Goal: Entertainment & Leisure: Consume media (video, audio)

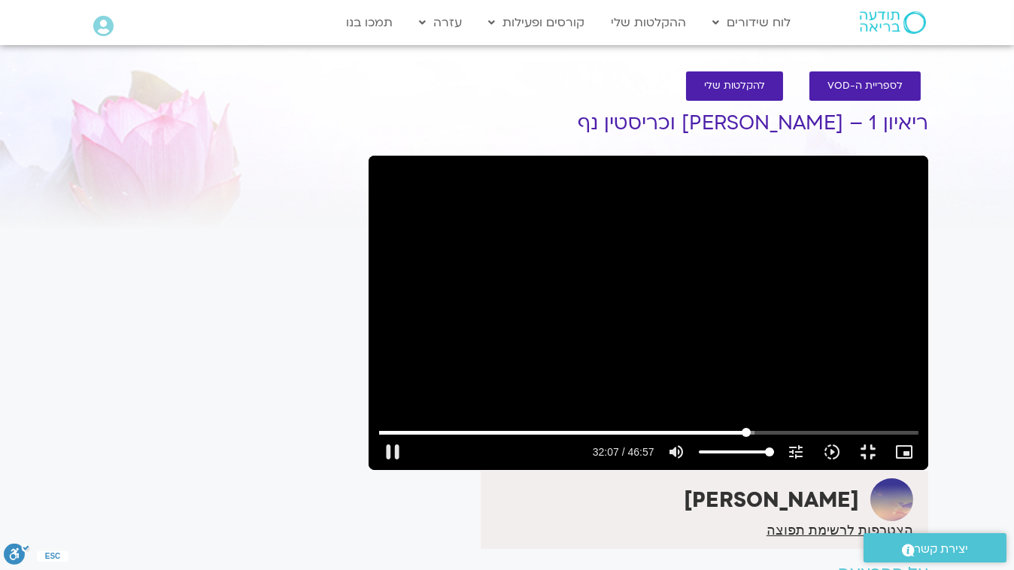
click at [686, 437] on input "Seek" at bounding box center [648, 432] width 539 height 9
click at [375, 470] on button "play_arrow" at bounding box center [393, 452] width 36 height 36
click at [375, 470] on button "pause" at bounding box center [393, 452] width 36 height 36
click at [375, 470] on button "play_arrow" at bounding box center [393, 452] width 36 height 36
click at [375, 470] on button "pause" at bounding box center [393, 452] width 36 height 36
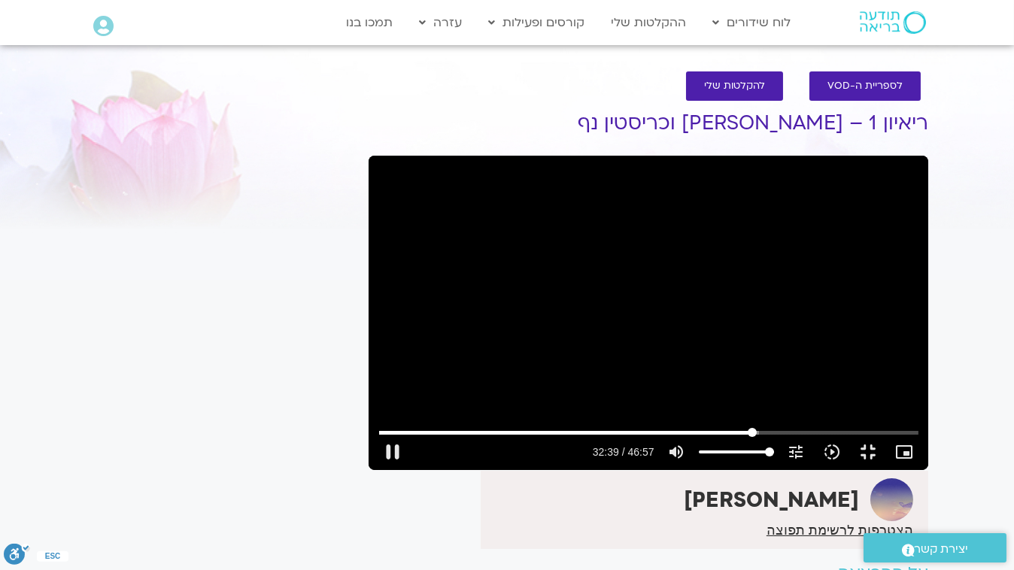
click at [697, 437] on input "Seek" at bounding box center [648, 432] width 539 height 9
click at [375, 470] on button "play_arrow" at bounding box center [393, 452] width 36 height 36
click at [375, 470] on button "pause" at bounding box center [393, 452] width 36 height 36
click at [375, 470] on button "play_arrow" at bounding box center [393, 452] width 36 height 36
click at [375, 470] on button "pause" at bounding box center [393, 452] width 36 height 36
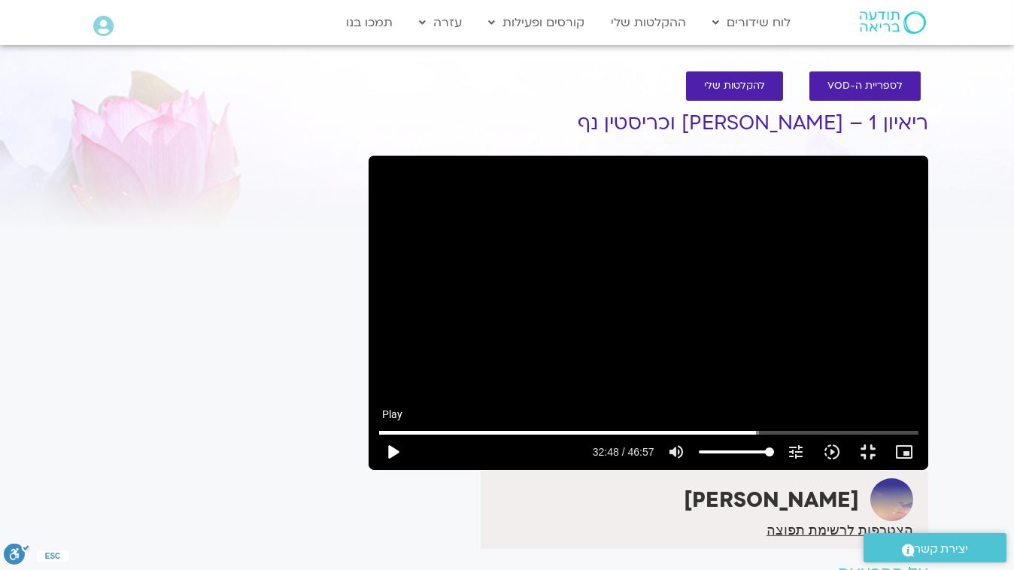
click at [375, 470] on button "play_arrow" at bounding box center [393, 452] width 36 height 36
click at [375, 470] on button "pause" at bounding box center [393, 452] width 36 height 36
click at [375, 470] on button "play_arrow" at bounding box center [393, 452] width 36 height 36
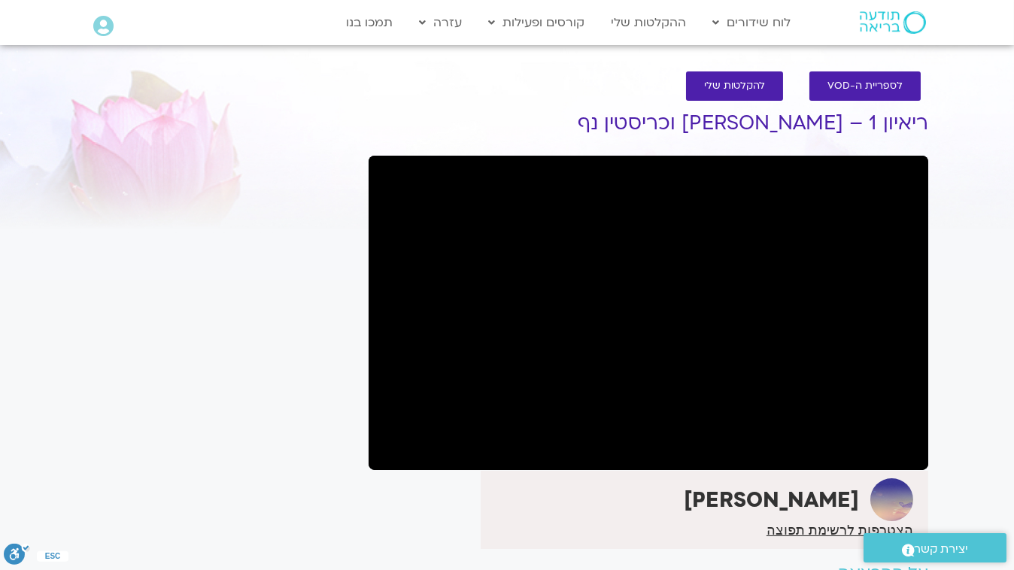
click at [375, 470] on button "pause" at bounding box center [393, 452] width 36 height 36
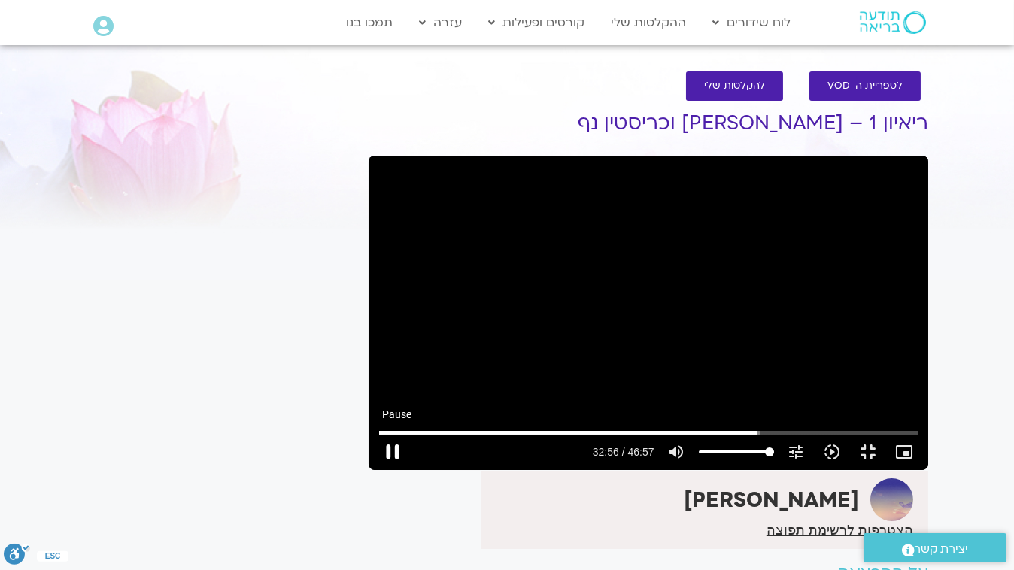
click at [375, 470] on button "pause" at bounding box center [393, 452] width 36 height 36
click at [700, 437] on input "Seek" at bounding box center [648, 432] width 539 height 9
click at [375, 470] on button "play_arrow" at bounding box center [393, 452] width 36 height 36
click at [375, 470] on button "pause" at bounding box center [393, 452] width 36 height 36
click at [375, 470] on button "play_arrow" at bounding box center [393, 452] width 36 height 36
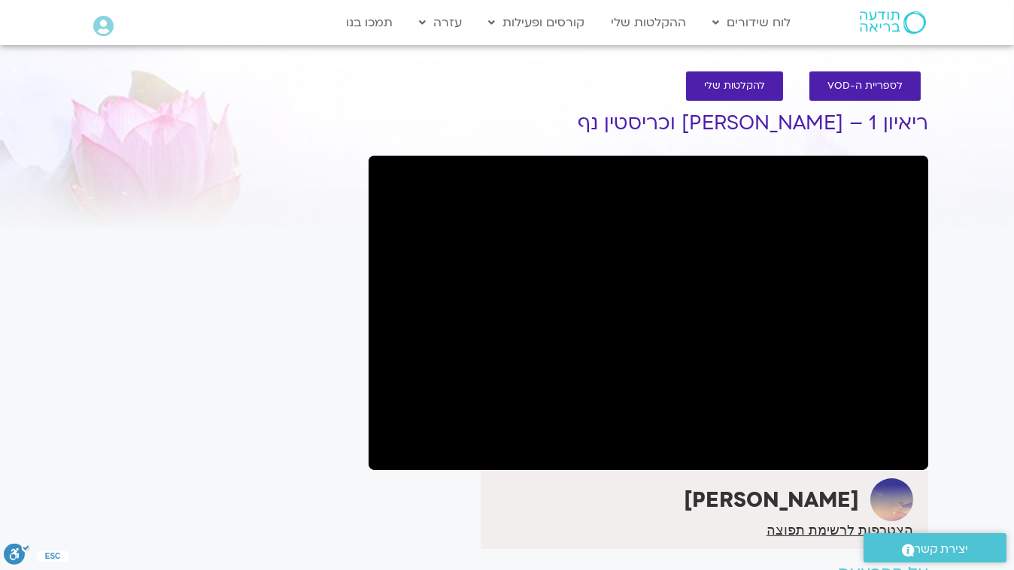
click at [375, 470] on button "pause" at bounding box center [393, 452] width 36 height 36
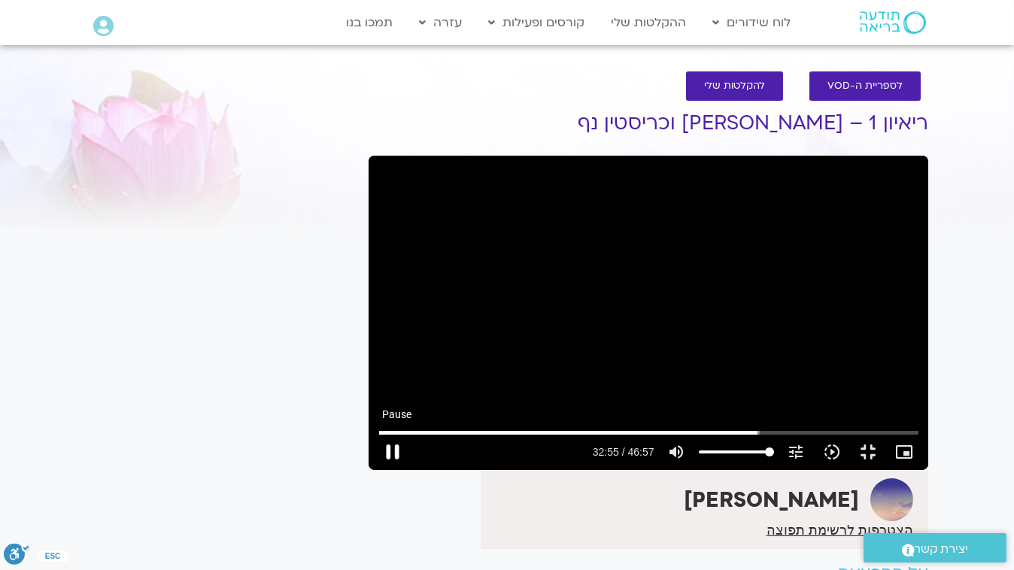
click at [375, 470] on button "pause" at bounding box center [393, 452] width 36 height 36
click at [701, 437] on input "Seek" at bounding box center [648, 432] width 539 height 9
click at [375, 470] on button "play_arrow" at bounding box center [393, 452] width 36 height 36
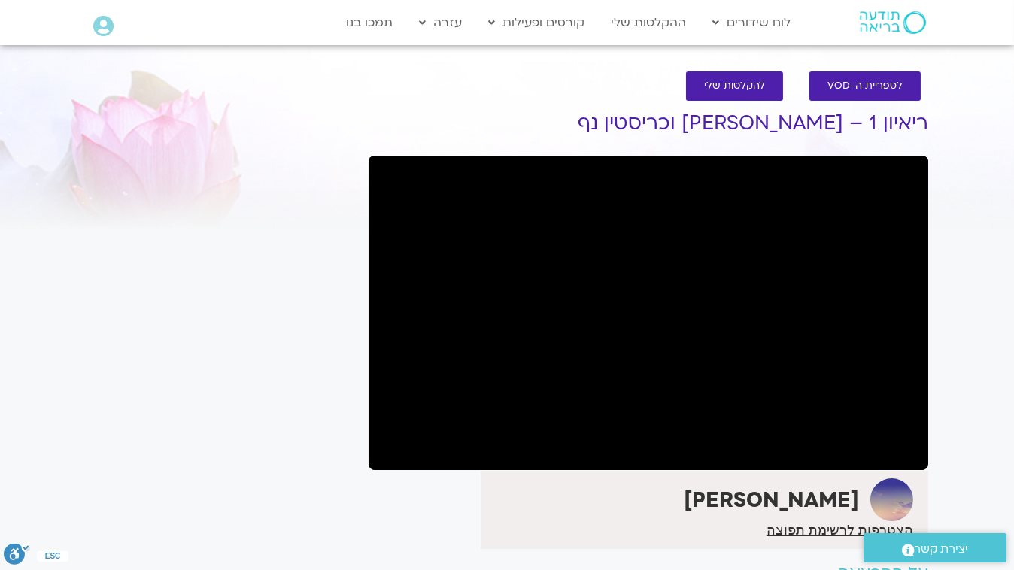
click at [375, 470] on button "pause" at bounding box center [393, 452] width 36 height 36
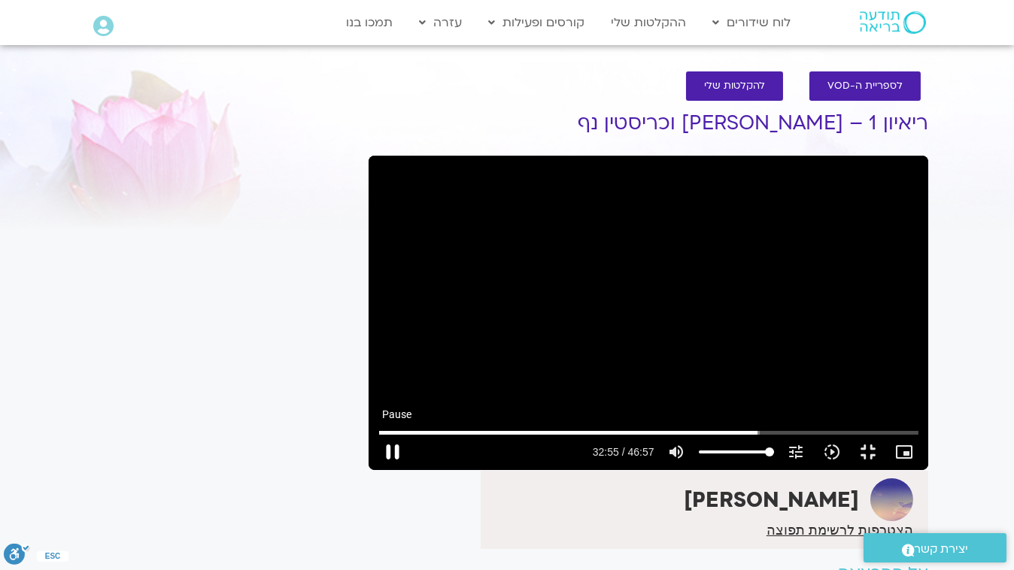
click at [375, 470] on button "pause" at bounding box center [393, 452] width 36 height 36
click at [700, 437] on input "Seek" at bounding box center [648, 432] width 539 height 9
click at [375, 470] on button "play_arrow" at bounding box center [393, 452] width 36 height 36
click at [375, 470] on button "pause" at bounding box center [393, 452] width 36 height 36
click at [375, 470] on button "play_arrow" at bounding box center [393, 452] width 36 height 36
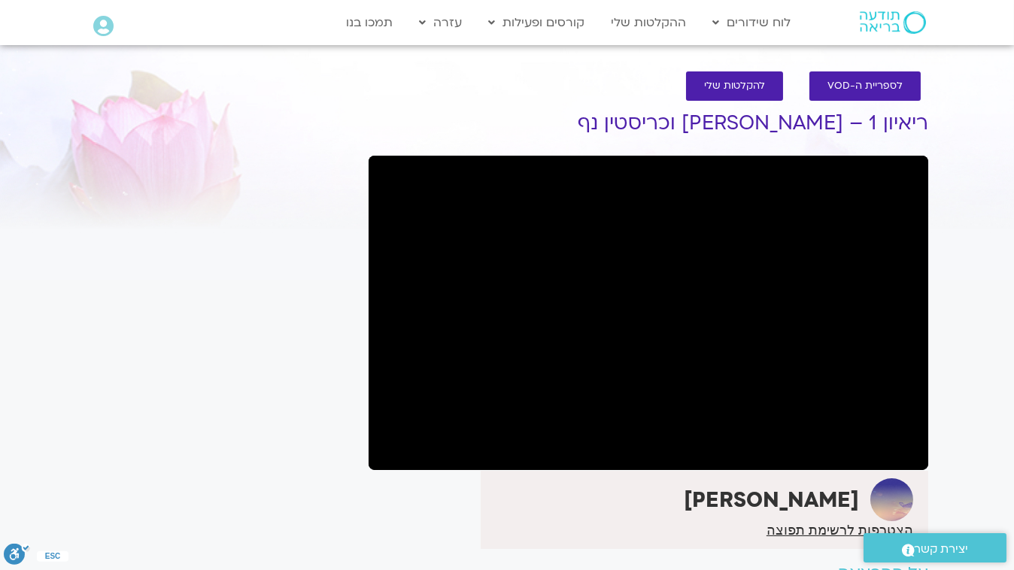
click at [375, 470] on button "pause" at bounding box center [393, 452] width 36 height 36
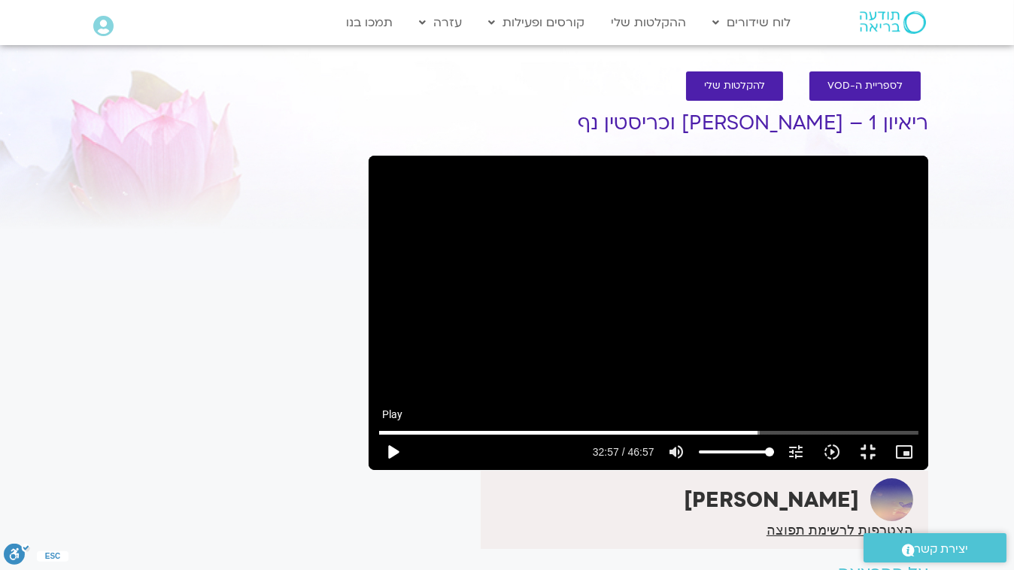
click at [375, 470] on button "play_arrow" at bounding box center [393, 452] width 36 height 36
click at [375, 470] on button "pause" at bounding box center [393, 452] width 36 height 36
click at [375, 470] on button "play_arrow" at bounding box center [393, 452] width 36 height 36
click at [375, 470] on button "pause" at bounding box center [393, 452] width 36 height 36
click at [375, 470] on button "play_arrow" at bounding box center [393, 452] width 36 height 36
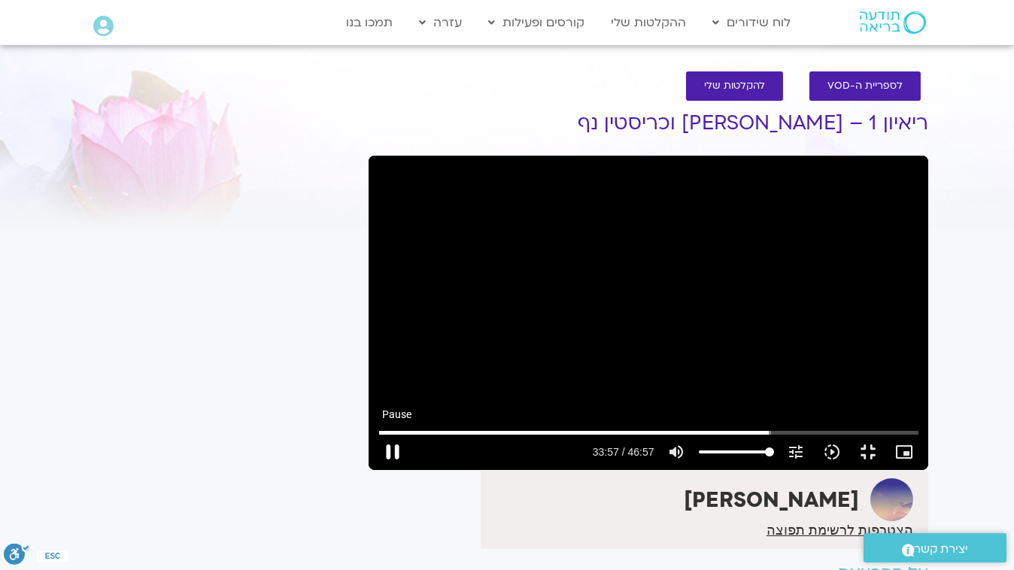
click at [375, 470] on button "pause" at bounding box center [393, 452] width 36 height 36
click at [722, 437] on input "Seek" at bounding box center [648, 432] width 539 height 9
click at [375, 470] on button "play_arrow" at bounding box center [393, 452] width 36 height 36
click at [375, 470] on button "pause" at bounding box center [393, 452] width 36 height 36
click at [369, 419] on div "Skip ad 2:14 play_arrow 33:52 / 46:57 volume_up Mute tune Resolution Auto 720p …" at bounding box center [649, 313] width 560 height 314
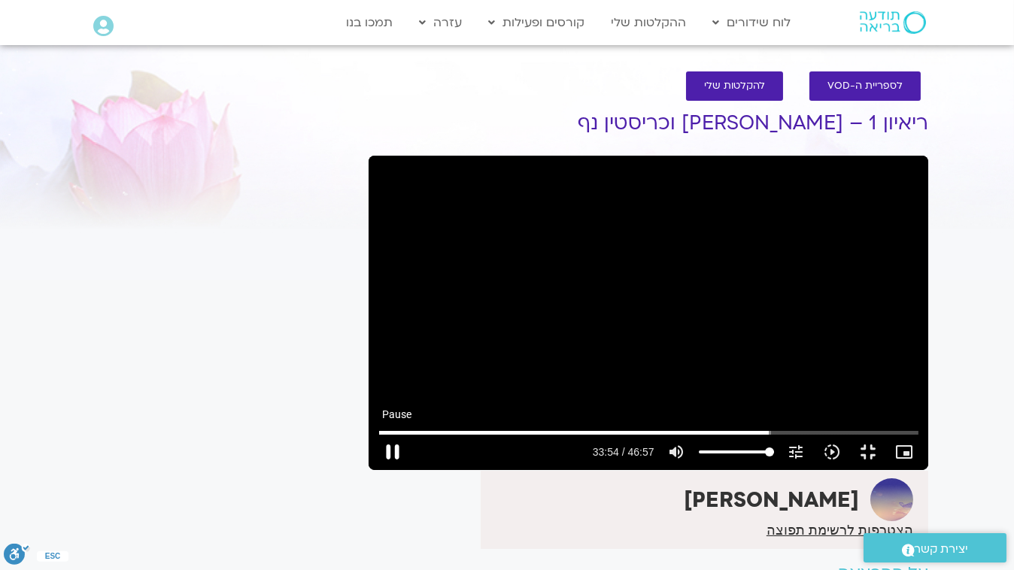
click at [375, 470] on button "pause" at bounding box center [393, 452] width 36 height 36
click at [375, 470] on button "play_arrow" at bounding box center [393, 452] width 36 height 36
click at [375, 470] on button "pause" at bounding box center [393, 452] width 36 height 36
drag, startPoint x: 732, startPoint y: 534, endPoint x: 711, endPoint y: 542, distance: 22.4
click at [711, 437] on input "Seek" at bounding box center [648, 432] width 539 height 9
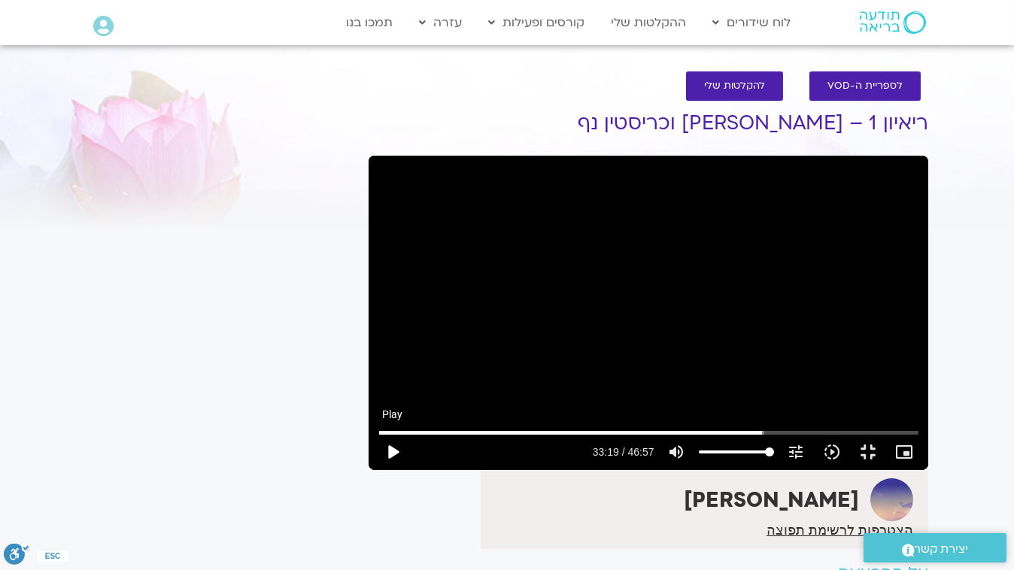
click at [375, 470] on button "play_arrow" at bounding box center [393, 452] width 36 height 36
click at [375, 470] on button "pause" at bounding box center [393, 452] width 36 height 36
click at [375, 470] on button "play_arrow" at bounding box center [393, 452] width 36 height 36
click at [375, 470] on button "pause" at bounding box center [393, 452] width 36 height 36
click at [375, 470] on button "play_arrow" at bounding box center [393, 452] width 36 height 36
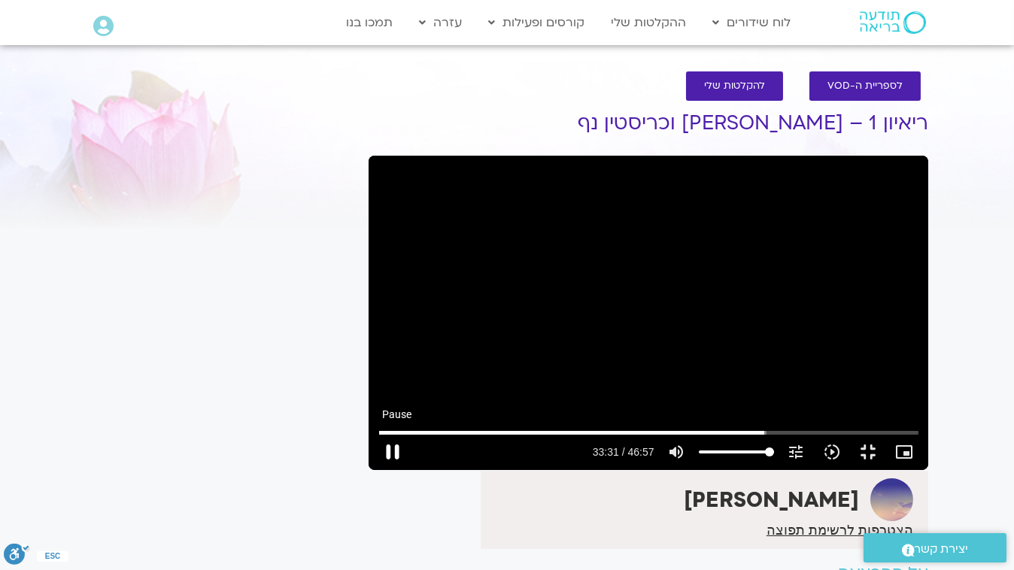
click at [375, 470] on button "pause" at bounding box center [393, 452] width 36 height 36
click at [375, 470] on button "play_arrow" at bounding box center [393, 452] width 36 height 36
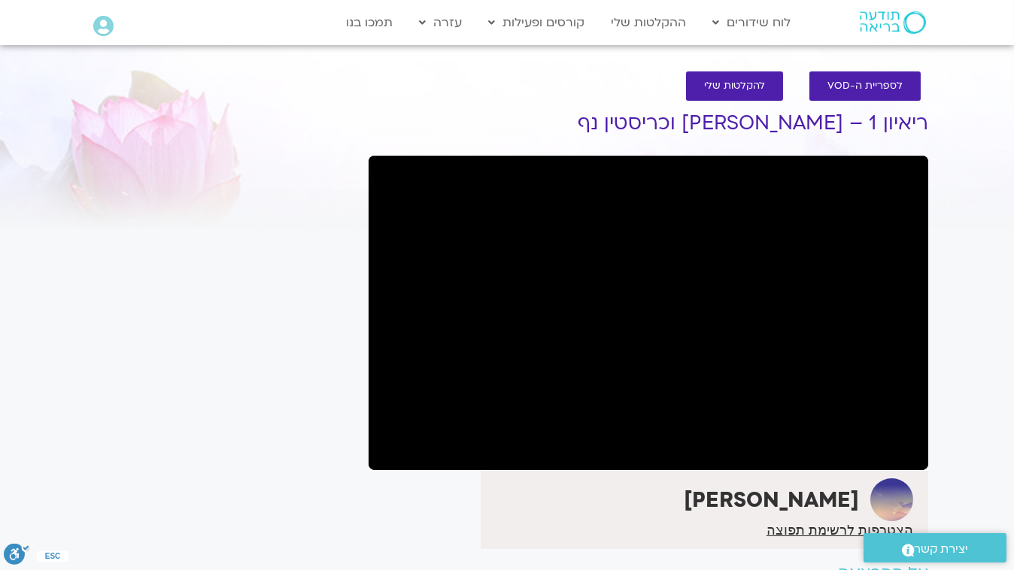
click at [375, 470] on button "pause" at bounding box center [393, 452] width 36 height 36
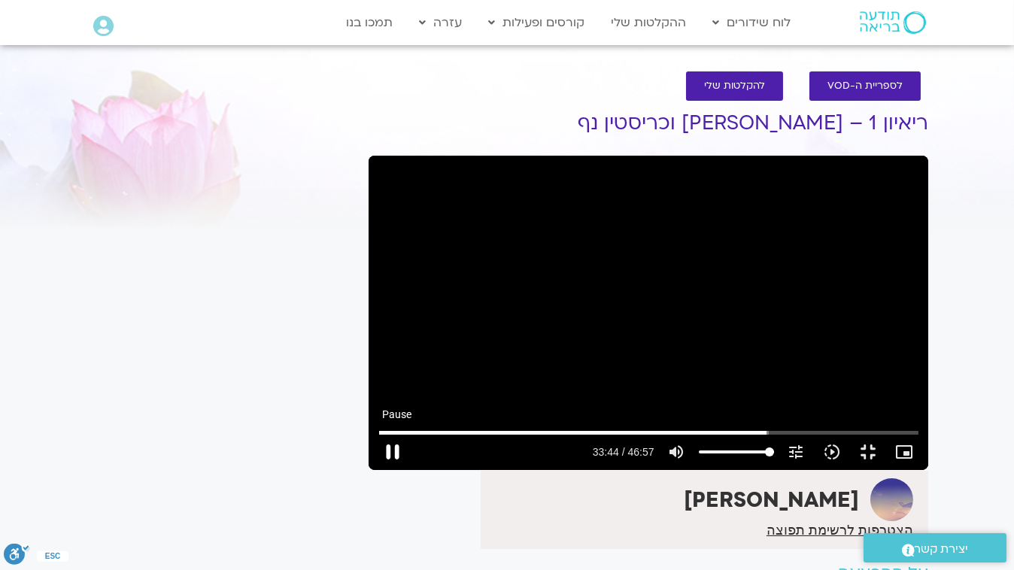
click at [375, 470] on button "pause" at bounding box center [393, 452] width 36 height 36
click at [375, 470] on button "play_arrow" at bounding box center [393, 452] width 36 height 36
click at [375, 470] on button "pause" at bounding box center [393, 452] width 36 height 36
click at [375, 470] on button "play_arrow" at bounding box center [393, 452] width 36 height 36
click at [375, 470] on button "pause" at bounding box center [393, 452] width 36 height 36
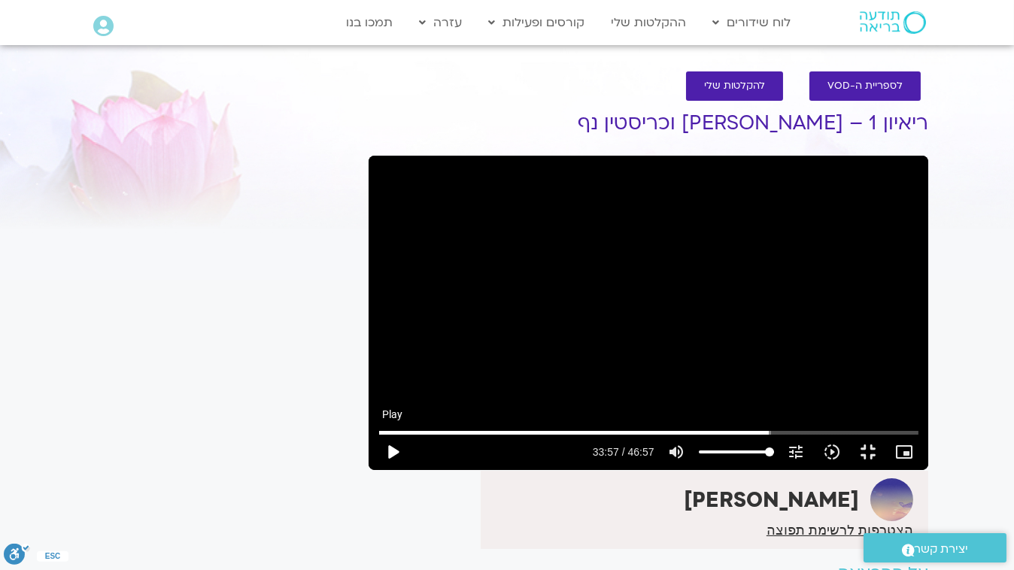
click at [375, 470] on button "play_arrow" at bounding box center [393, 452] width 36 height 36
click at [375, 470] on button "pause" at bounding box center [393, 452] width 36 height 36
click at [375, 470] on button "play_arrow" at bounding box center [393, 452] width 36 height 36
click at [375, 470] on button "pause" at bounding box center [393, 452] width 36 height 36
type input "2110.095486"
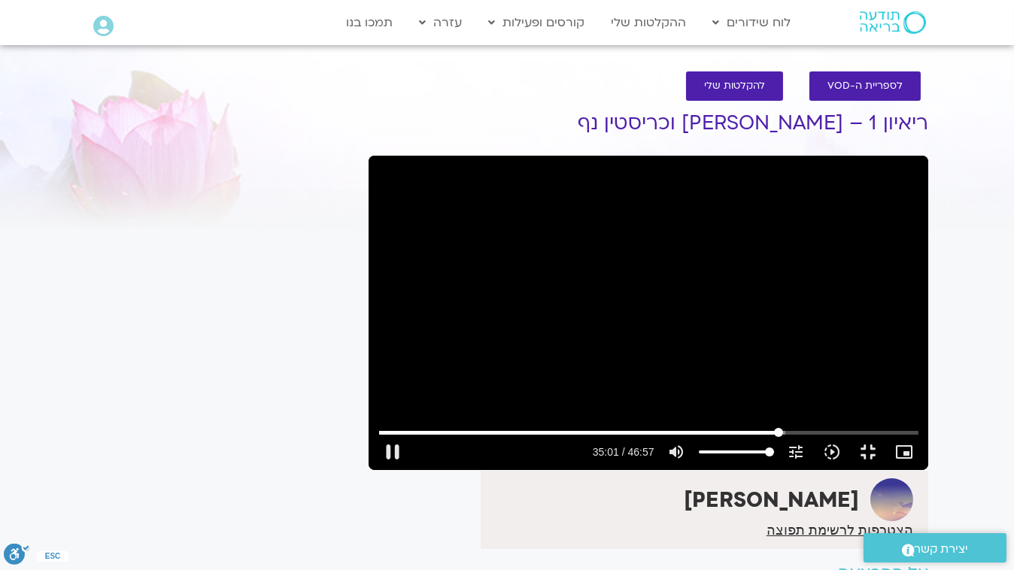
click at [746, 437] on input "Seek" at bounding box center [648, 432] width 539 height 9
click at [375, 470] on button "play_arrow" at bounding box center [393, 452] width 36 height 36
click at [375, 470] on button "pause" at bounding box center [393, 452] width 36 height 36
click at [375, 470] on button "play_arrow" at bounding box center [393, 452] width 36 height 36
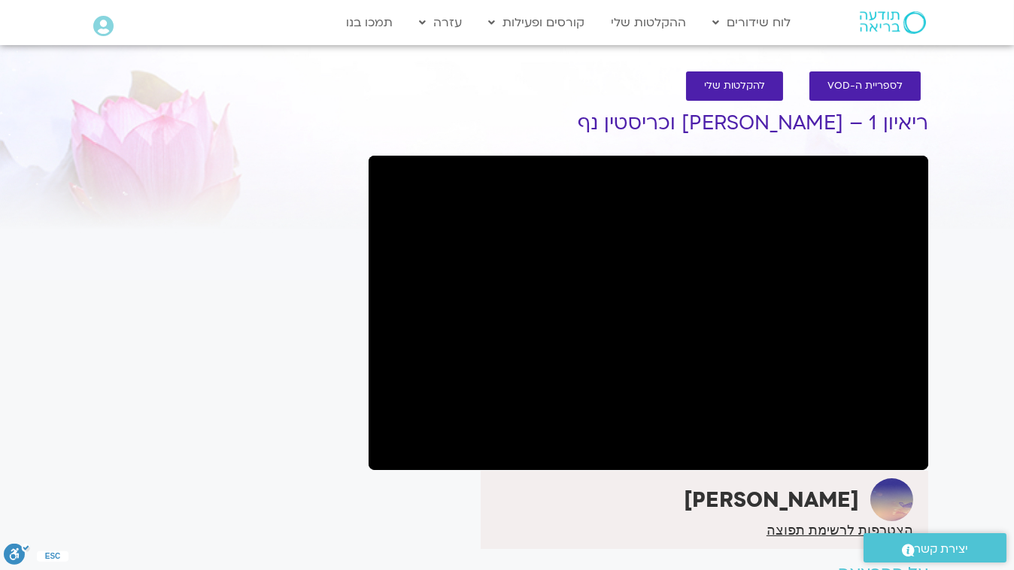
click at [375, 470] on button "pause" at bounding box center [393, 452] width 36 height 36
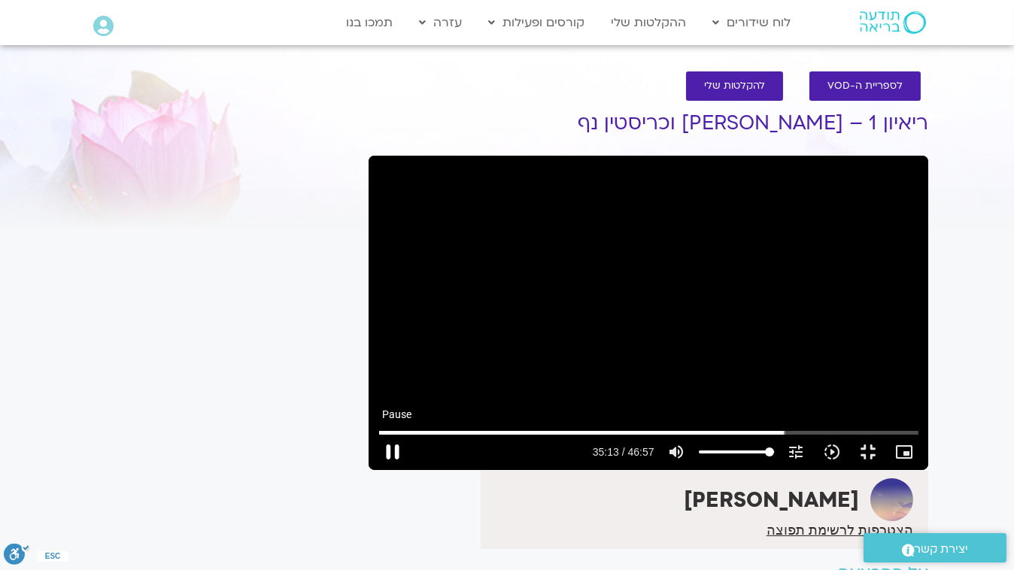
click at [375, 470] on button "pause" at bounding box center [393, 452] width 36 height 36
click at [375, 470] on button "play_arrow" at bounding box center [393, 452] width 36 height 36
click at [375, 470] on button "pause" at bounding box center [393, 452] width 36 height 36
click at [375, 470] on button "play_arrow" at bounding box center [393, 452] width 36 height 36
click at [375, 470] on button "pause" at bounding box center [393, 452] width 36 height 36
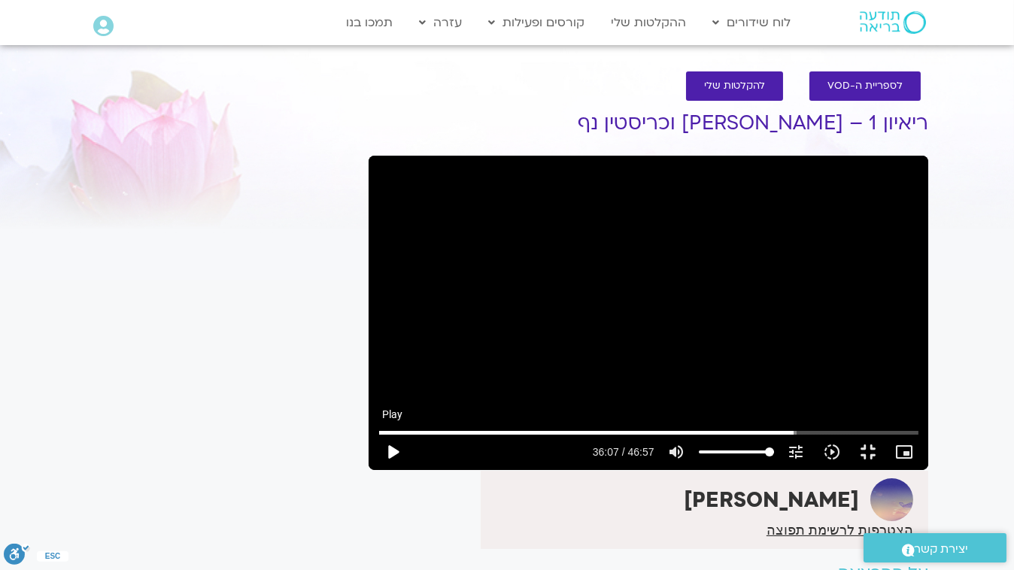
click at [375, 470] on button "play_arrow" at bounding box center [393, 452] width 36 height 36
click at [375, 470] on button "pause" at bounding box center [393, 452] width 36 height 36
click at [375, 470] on button "play_arrow" at bounding box center [393, 452] width 36 height 36
click at [375, 470] on button "pause" at bounding box center [393, 452] width 36 height 36
click at [375, 470] on button "play_arrow" at bounding box center [393, 452] width 36 height 36
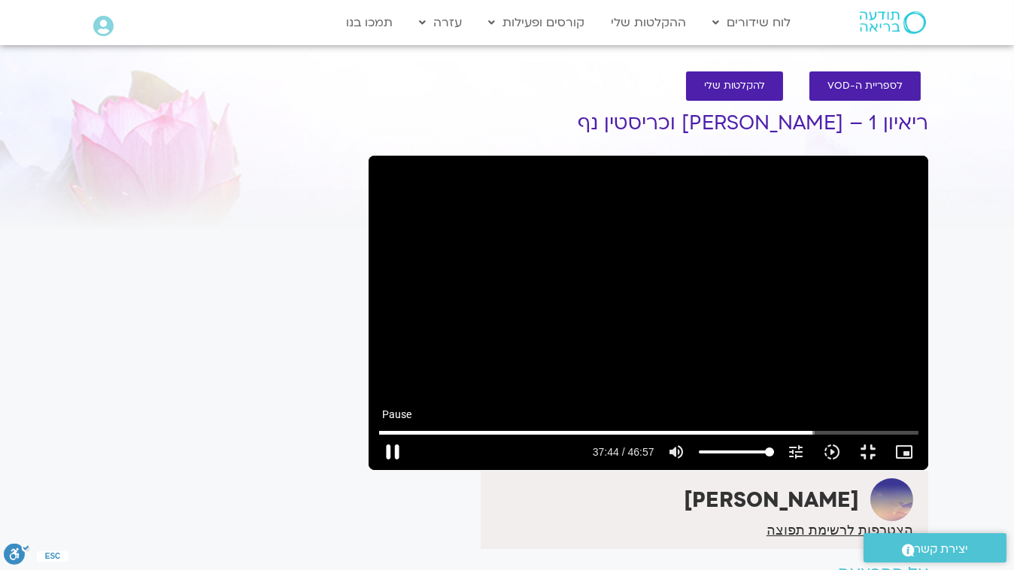
click at [375, 470] on button "pause" at bounding box center [393, 452] width 36 height 36
click at [803, 437] on input "Seek" at bounding box center [648, 432] width 539 height 9
click at [375, 470] on button "play_arrow" at bounding box center [393, 452] width 36 height 36
click at [375, 470] on button "pause" at bounding box center [393, 452] width 36 height 36
click at [800, 437] on input "Seek" at bounding box center [648, 432] width 539 height 9
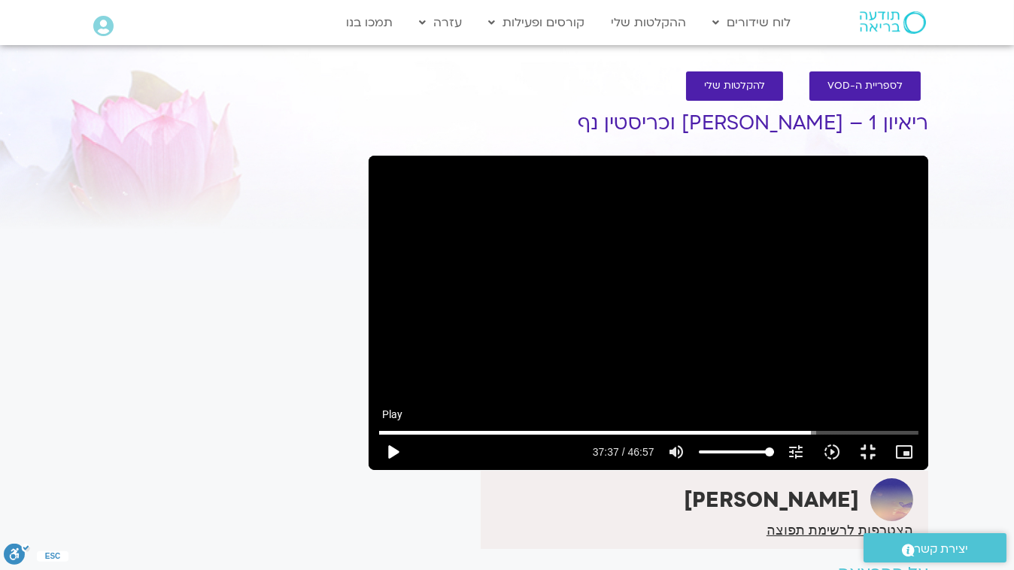
click at [375, 470] on button "play_arrow" at bounding box center [393, 452] width 36 height 36
click at [375, 470] on button "pause" at bounding box center [393, 452] width 36 height 36
click at [375, 470] on button "play_arrow" at bounding box center [393, 452] width 36 height 36
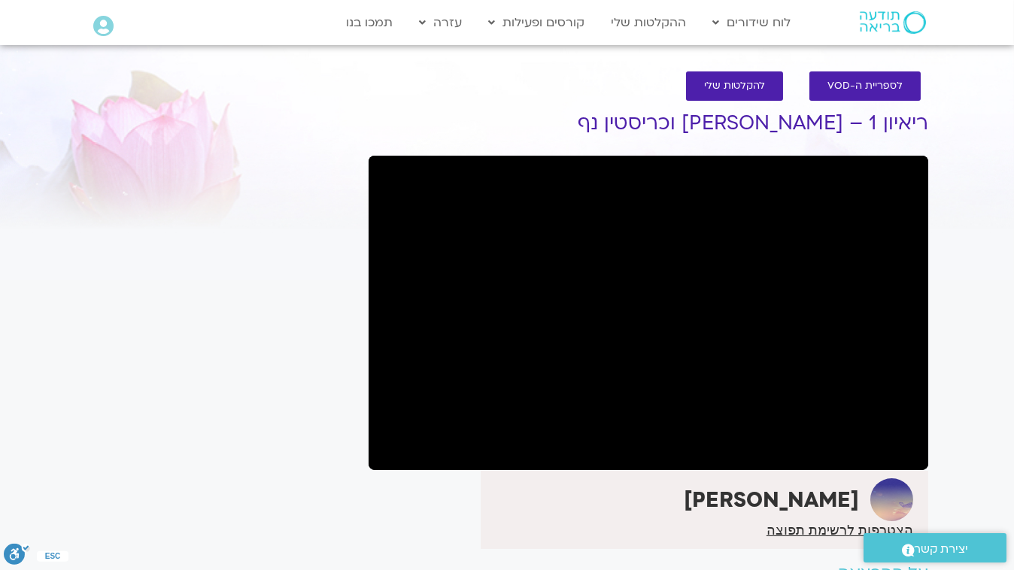
click at [375, 470] on button "pause" at bounding box center [393, 452] width 36 height 36
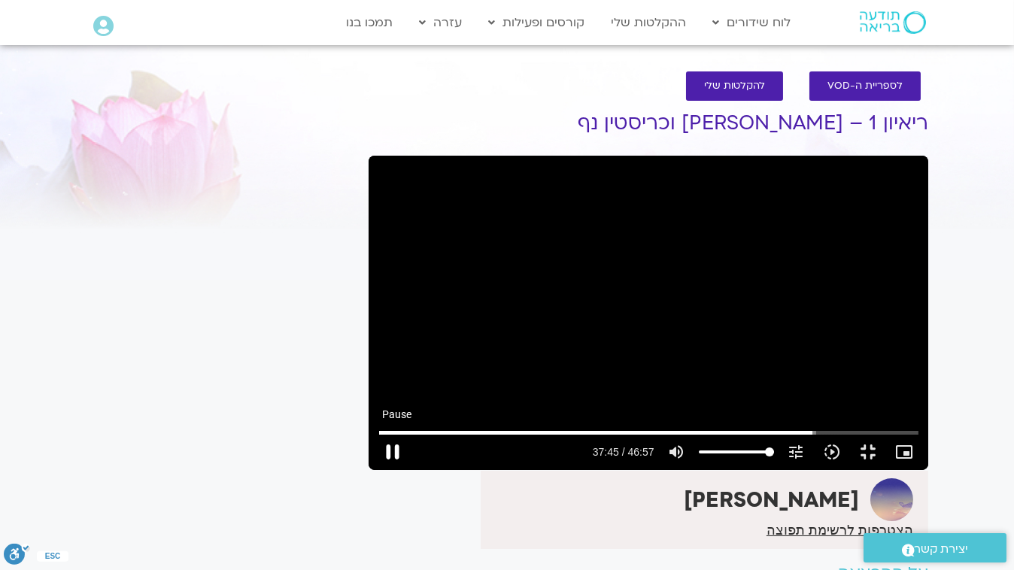
click at [375, 470] on button "pause" at bounding box center [393, 452] width 36 height 36
click at [375, 470] on button "play_arrow" at bounding box center [393, 452] width 36 height 36
click at [375, 470] on button "pause" at bounding box center [393, 452] width 36 height 36
click at [375, 470] on button "play_arrow" at bounding box center [393, 452] width 36 height 36
click at [375, 470] on button "pause" at bounding box center [393, 452] width 36 height 36
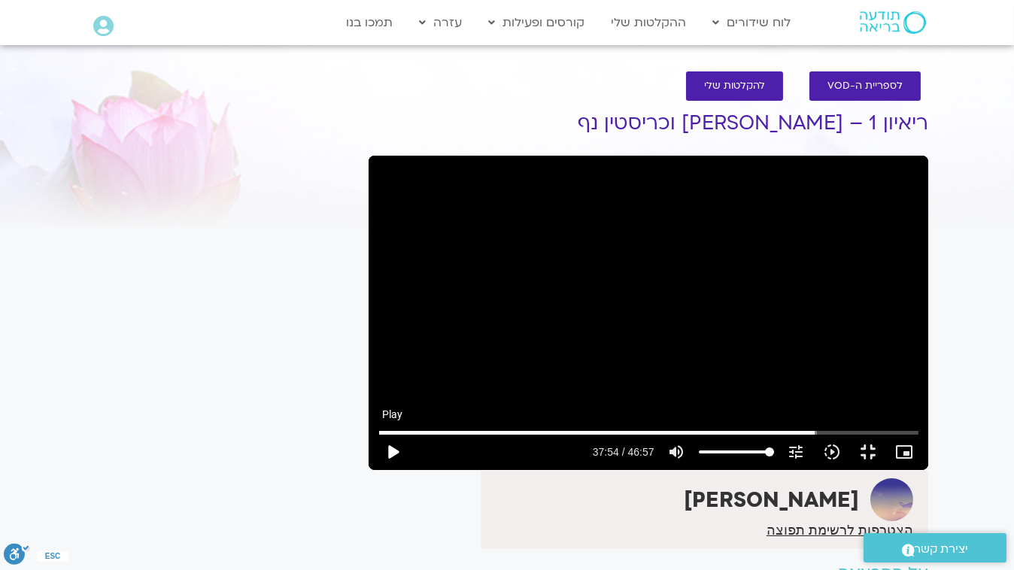
click at [375, 470] on button "play_arrow" at bounding box center [393, 452] width 36 height 36
click at [375, 470] on button "pause" at bounding box center [393, 452] width 36 height 36
click at [375, 470] on button "play_arrow" at bounding box center [393, 452] width 36 height 36
click at [375, 470] on button "pause" at bounding box center [393, 452] width 36 height 36
click at [375, 470] on button "play_arrow" at bounding box center [393, 452] width 36 height 36
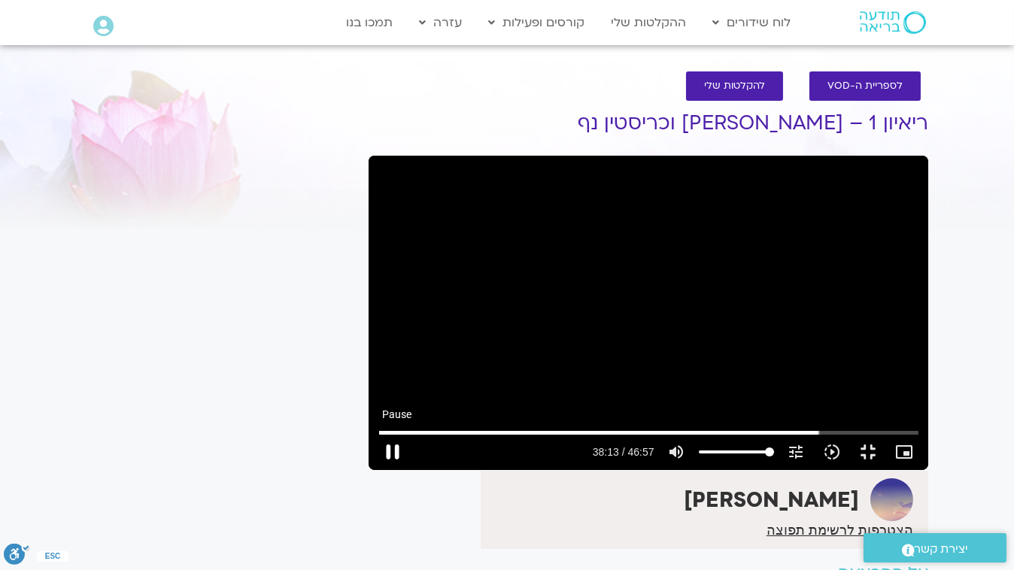
click at [375, 470] on button "pause" at bounding box center [393, 452] width 36 height 36
click at [809, 437] on input "Seek" at bounding box center [648, 432] width 539 height 9
click at [375, 470] on button "play_arrow" at bounding box center [393, 452] width 36 height 36
click at [375, 470] on button "pause" at bounding box center [393, 452] width 36 height 36
click at [375, 470] on button "play_arrow" at bounding box center [393, 452] width 36 height 36
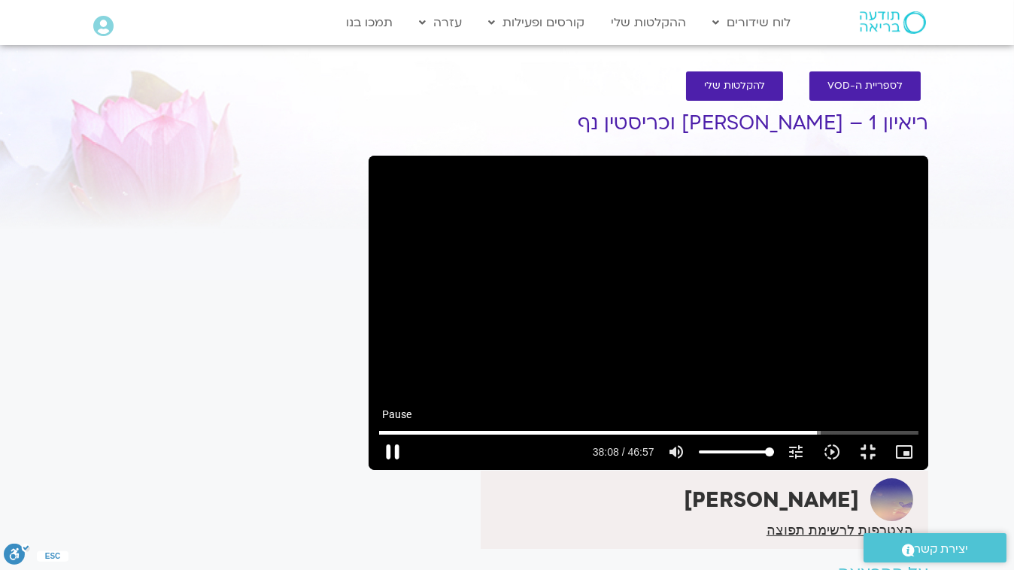
click at [375, 470] on button "pause" at bounding box center [393, 452] width 36 height 36
click at [375, 470] on button "play_arrow" at bounding box center [393, 452] width 36 height 36
click at [375, 470] on button "pause" at bounding box center [393, 452] width 36 height 36
click at [375, 470] on button "play_arrow" at bounding box center [393, 452] width 36 height 36
click at [375, 470] on button "pause" at bounding box center [393, 452] width 36 height 36
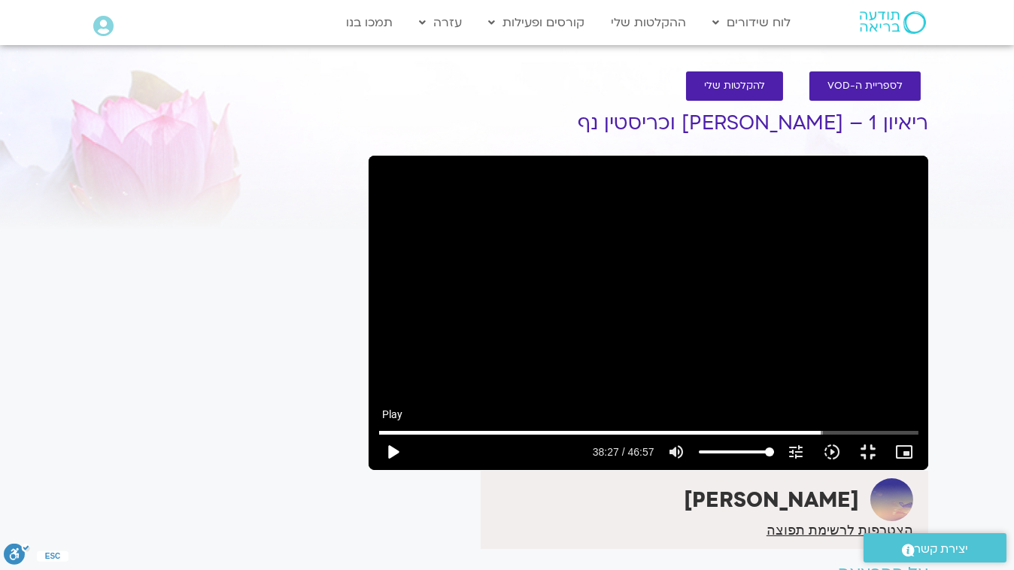
click at [375, 470] on button "play_arrow" at bounding box center [393, 452] width 36 height 36
click at [375, 470] on button "pause" at bounding box center [393, 452] width 36 height 36
click at [375, 470] on button "play_arrow" at bounding box center [393, 452] width 36 height 36
click at [375, 470] on button "pause" at bounding box center [393, 452] width 36 height 36
click at [375, 470] on button "play_arrow" at bounding box center [393, 452] width 36 height 36
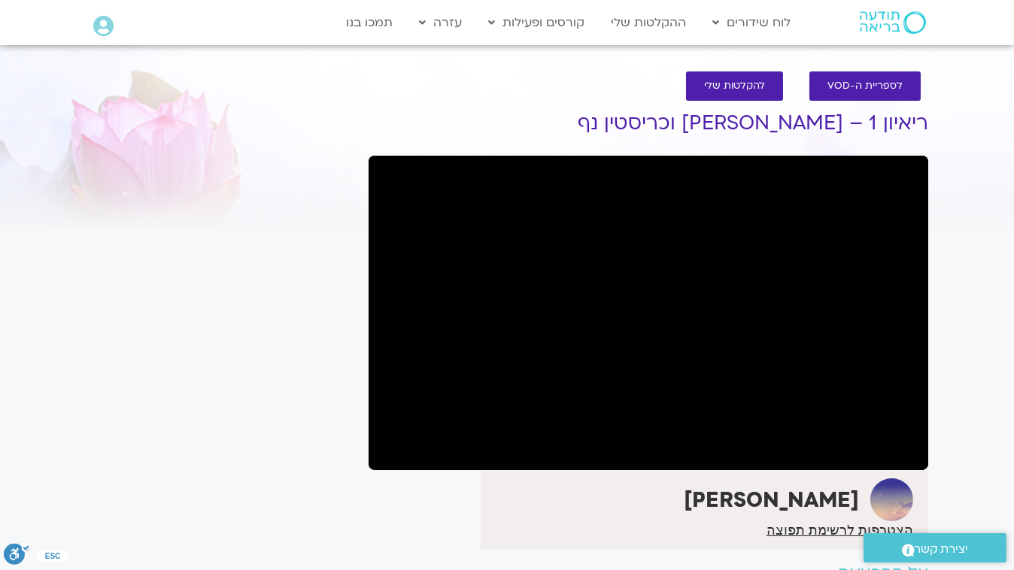
click at [375, 470] on button "pause" at bounding box center [393, 452] width 36 height 36
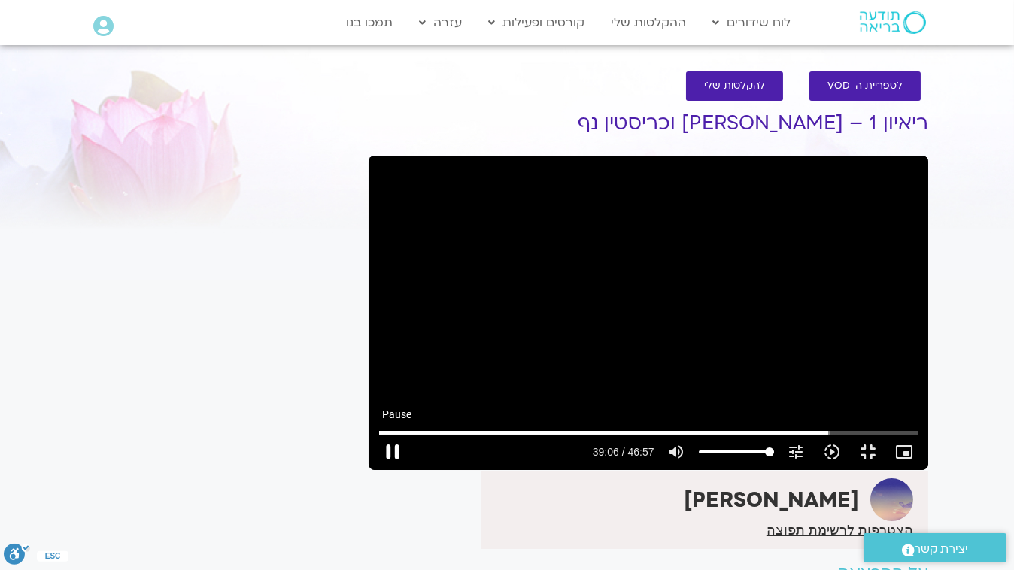
click at [375, 470] on button "pause" at bounding box center [393, 452] width 36 height 36
click at [375, 470] on button "play_arrow" at bounding box center [393, 452] width 36 height 36
click at [375, 470] on button "pause" at bounding box center [393, 452] width 36 height 36
click at [375, 470] on button "play_arrow" at bounding box center [393, 452] width 36 height 36
click at [375, 470] on button "pause" at bounding box center [393, 452] width 36 height 36
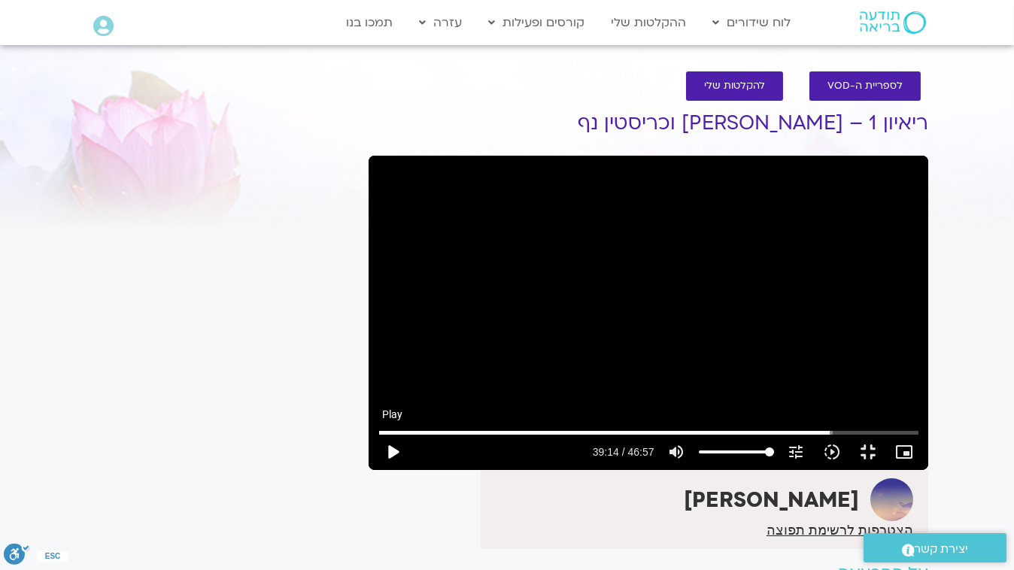
click at [375, 470] on button "play_arrow" at bounding box center [393, 452] width 36 height 36
click at [375, 470] on button "pause" at bounding box center [393, 452] width 36 height 36
click at [375, 470] on button "play_arrow" at bounding box center [393, 452] width 36 height 36
click at [375, 470] on button "pause" at bounding box center [393, 452] width 36 height 36
click at [843, 437] on input "Seek" at bounding box center [648, 432] width 539 height 9
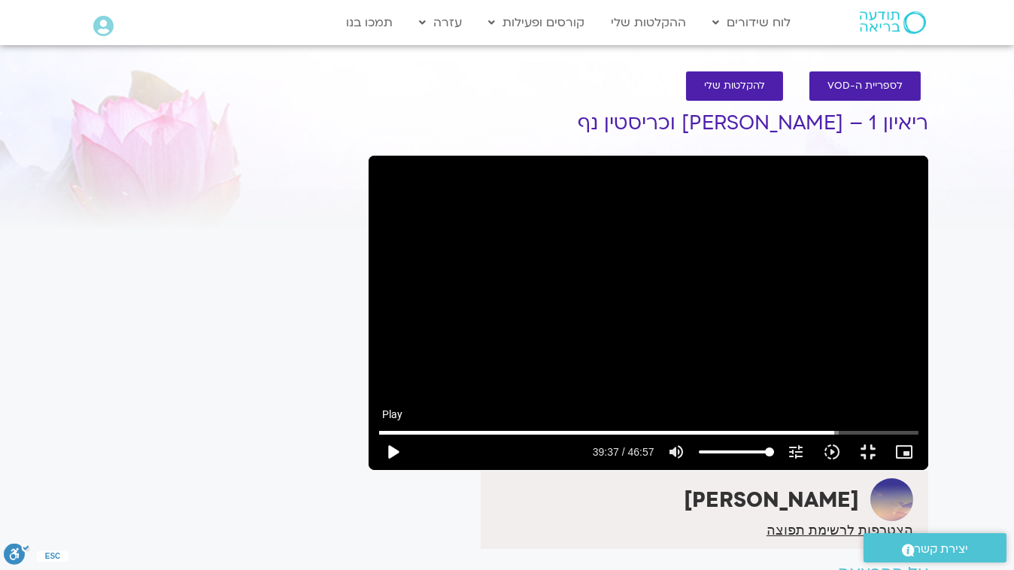
click at [375, 470] on button "play_arrow" at bounding box center [393, 452] width 36 height 36
click at [375, 470] on button "pause" at bounding box center [393, 452] width 36 height 36
click at [375, 470] on button "play_arrow" at bounding box center [393, 452] width 36 height 36
click at [375, 470] on button "pause" at bounding box center [393, 452] width 36 height 36
click at [375, 470] on button "play_arrow" at bounding box center [393, 452] width 36 height 36
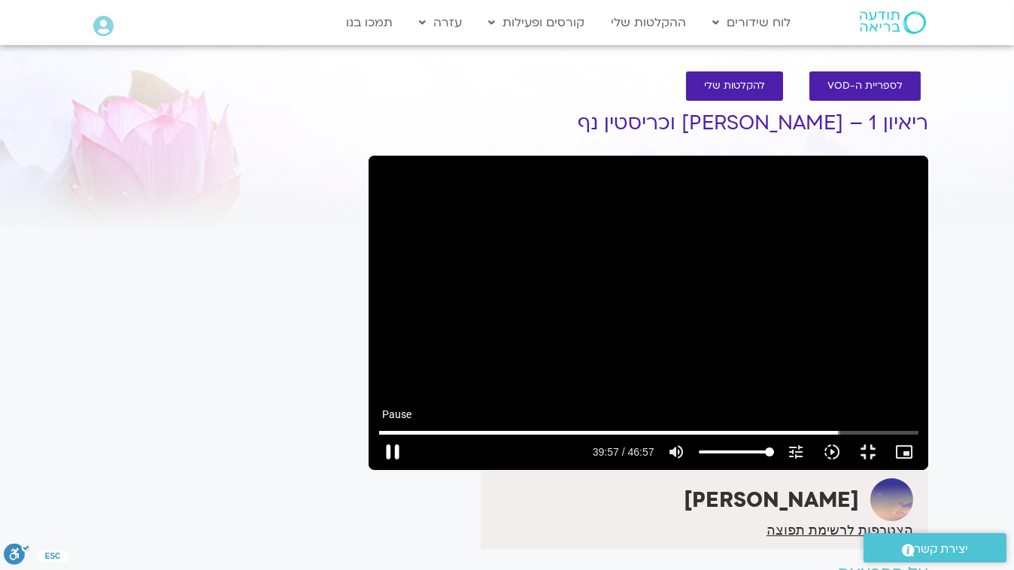
click at [375, 470] on button "pause" at bounding box center [393, 452] width 36 height 36
click at [845, 437] on input "Seek" at bounding box center [648, 432] width 539 height 9
click at [375, 470] on button "play_arrow" at bounding box center [393, 452] width 36 height 36
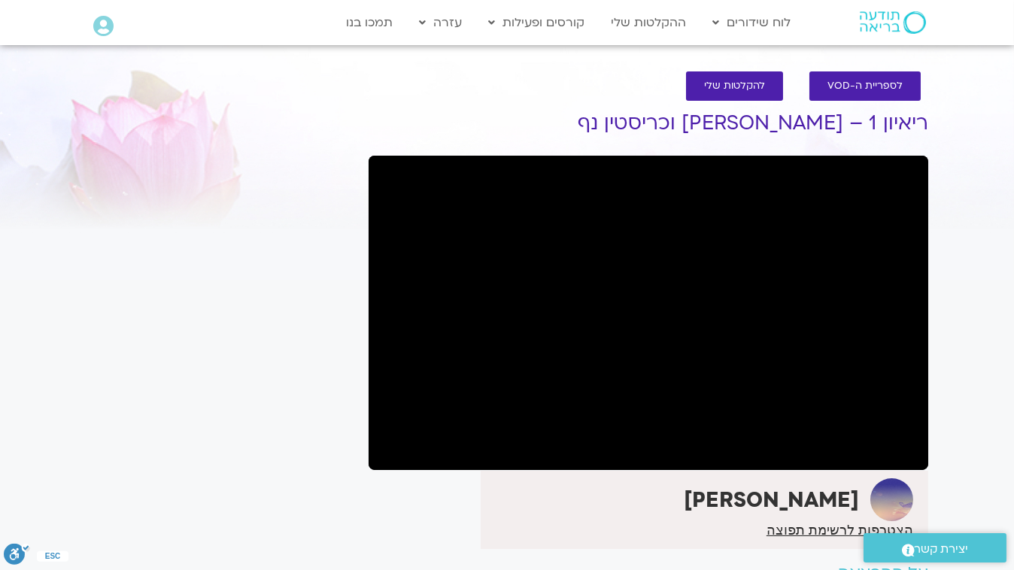
click at [375, 470] on button "pause" at bounding box center [393, 452] width 36 height 36
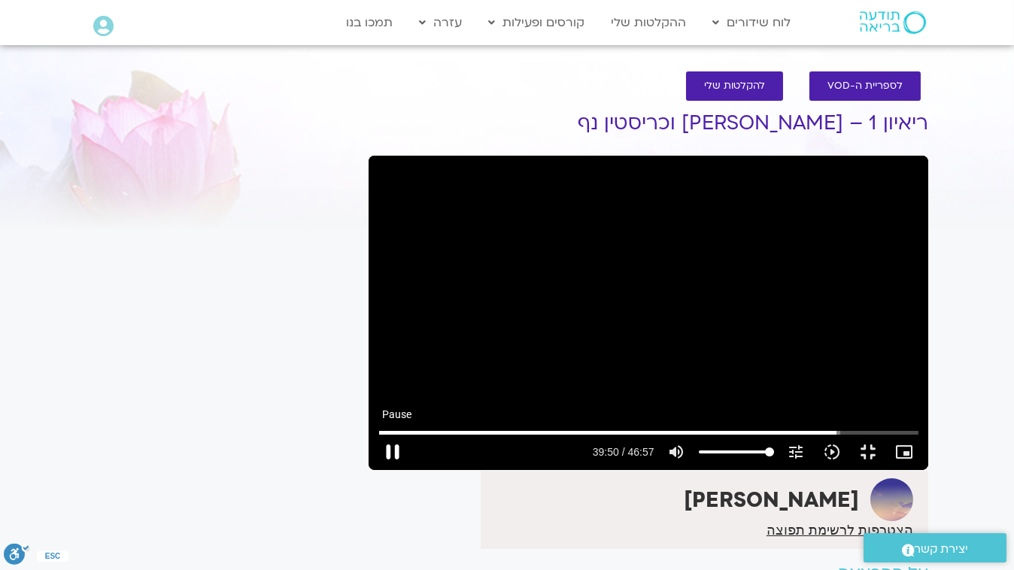
click at [375, 470] on button "pause" at bounding box center [393, 452] width 36 height 36
click at [375, 470] on button "play_arrow" at bounding box center [393, 452] width 36 height 36
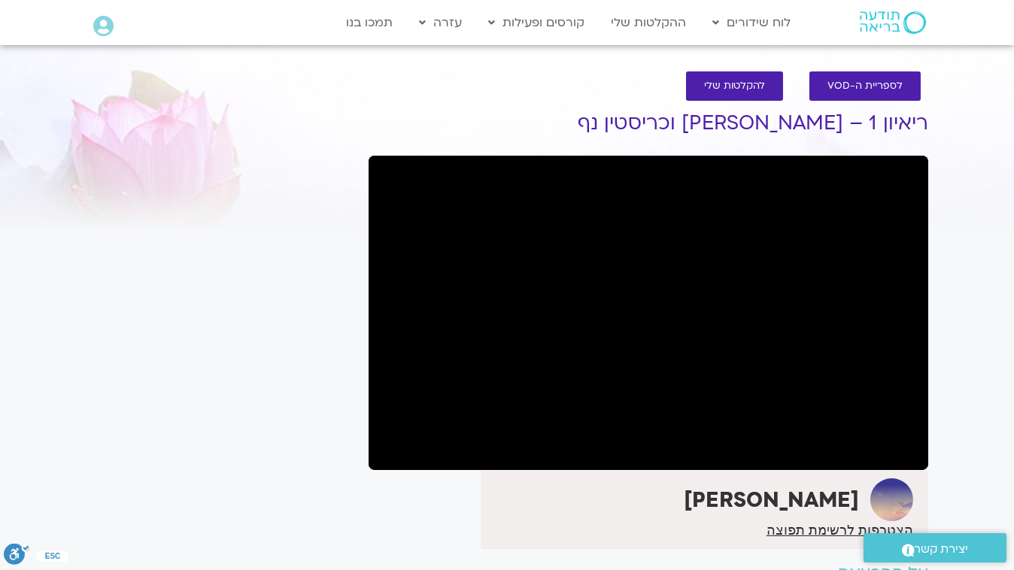
click at [375, 470] on button "pause" at bounding box center [393, 452] width 36 height 36
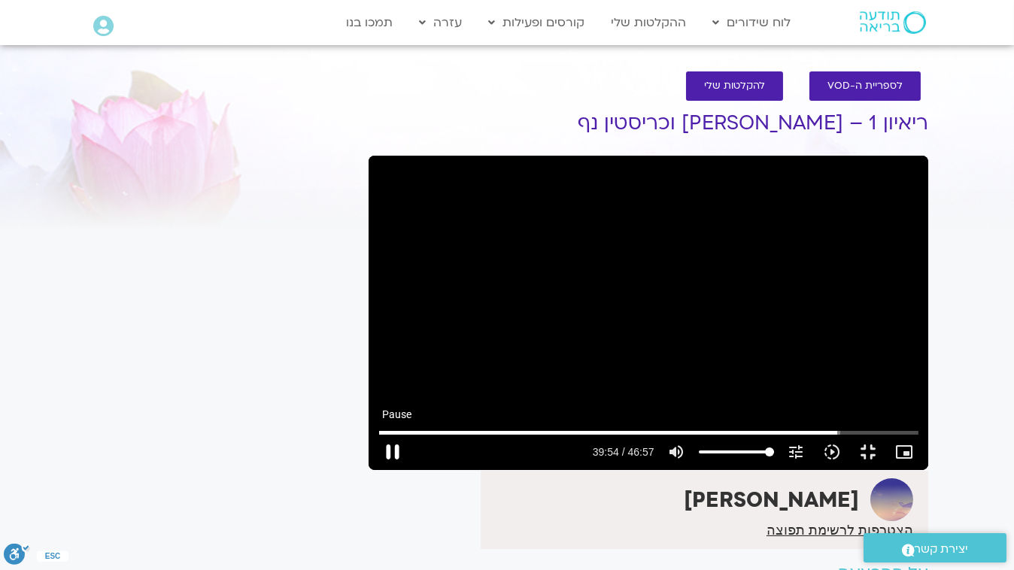
click at [375, 470] on button "pause" at bounding box center [393, 452] width 36 height 36
click at [375, 470] on button "play_arrow" at bounding box center [393, 452] width 36 height 36
click at [375, 470] on button "pause" at bounding box center [393, 452] width 36 height 36
click at [375, 470] on button "play_arrow" at bounding box center [393, 452] width 36 height 36
click at [375, 470] on button "pause" at bounding box center [393, 452] width 36 height 36
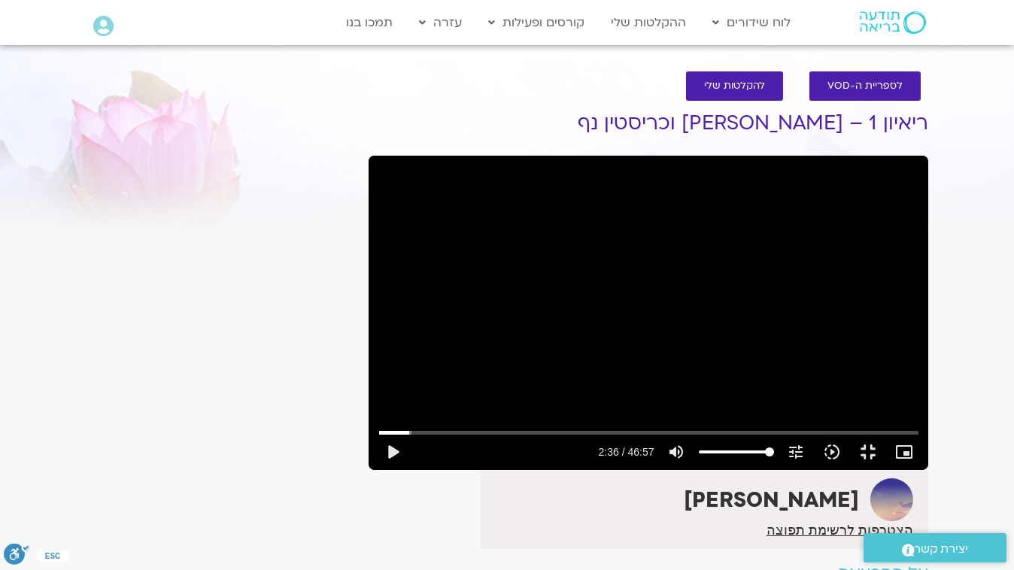
drag, startPoint x: 67, startPoint y: 533, endPoint x: 172, endPoint y: 161, distance: 386.1
click at [369, 161] on div "Skip ad 7:31 play_arrow 2:36 / 46:57 volume_up Mute tune Resolution Auto 720p s…" at bounding box center [649, 313] width 560 height 314
drag, startPoint x: 178, startPoint y: 266, endPoint x: 159, endPoint y: 269, distance: 19.0
click at [369, 266] on div "Skip ad 7:31 pause 2:48 / 46:57 volume_up Mute tune Resolution Auto 720p slow_m…" at bounding box center [649, 313] width 560 height 314
click at [369, 265] on div "Skip ad 7:31 play_arrow 2:48 / 46:57 volume_up Mute tune Resolution Auto 720p s…" at bounding box center [649, 313] width 560 height 314
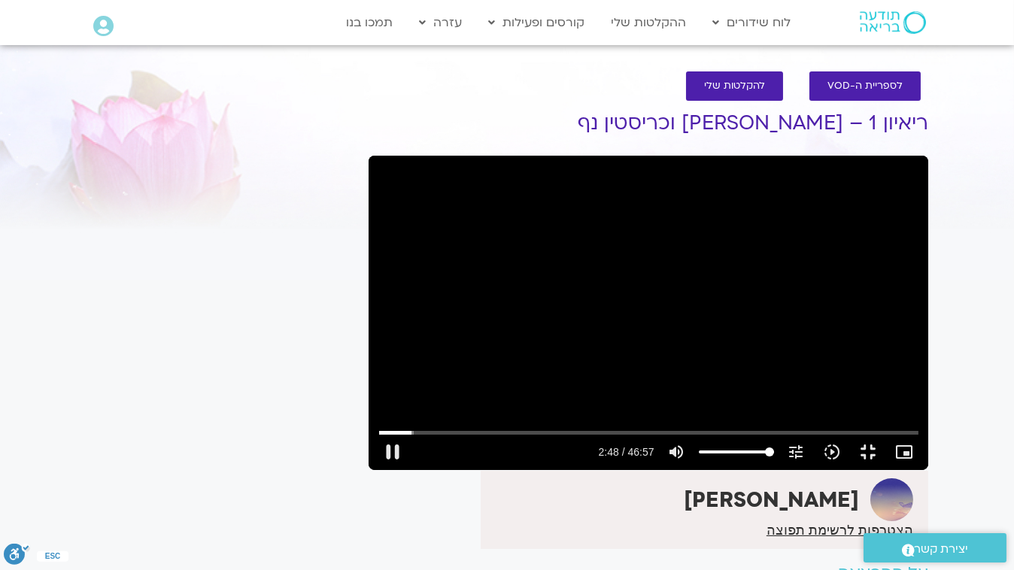
click at [369, 269] on div "Skip ad 7:31 pause 2:48 / 46:57 volume_up Mute tune Resolution Auto 720p slow_m…" at bounding box center [649, 313] width 560 height 314
click at [369, 269] on div "Skip ad 7:31 play_arrow 2:48 / 46:57 volume_up Mute tune Resolution Auto 720p s…" at bounding box center [649, 313] width 560 height 314
drag, startPoint x: 165, startPoint y: 270, endPoint x: 190, endPoint y: 272, distance: 24.9
click at [369, 274] on div "Skip ad 7:31 pause 2:48 / 46:57 volume_up Mute tune Resolution Auto 720p slow_m…" at bounding box center [649, 313] width 560 height 314
drag, startPoint x: 6, startPoint y: 217, endPoint x: 23, endPoint y: 260, distance: 45.3
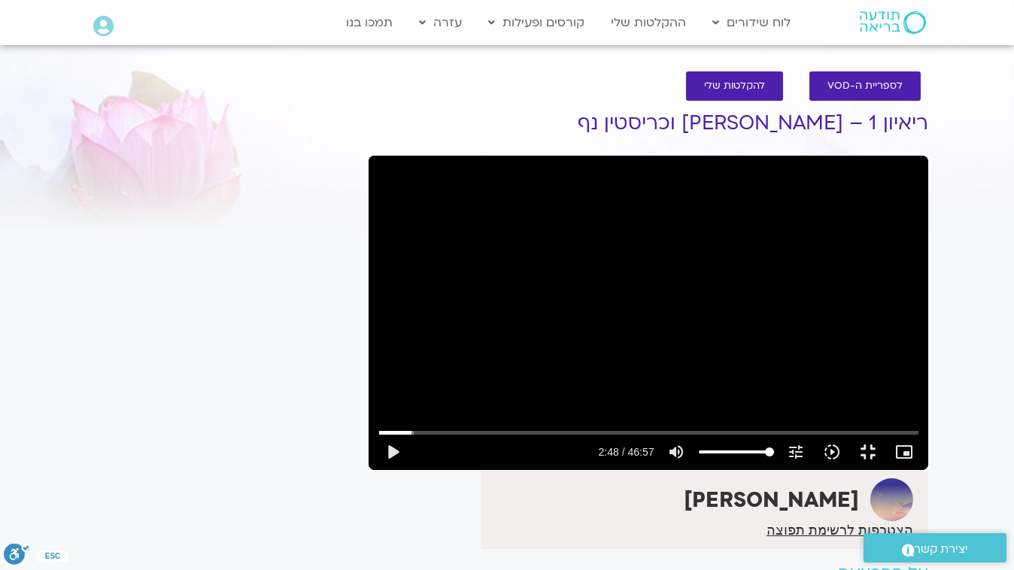
click at [369, 260] on div "Skip ad 7:31 play_arrow 2:48 / 46:57 volume_up Mute tune Resolution Auto 720p s…" at bounding box center [649, 313] width 560 height 314
click at [369, 254] on div "Skip ad 7:31 pause 3:00 / 46:57 volume_up Mute tune Resolution Auto 720p slow_m…" at bounding box center [649, 313] width 560 height 314
click at [369, 254] on div "Skip ad 7:31 play_arrow 3:00 / 46:57 volume_up Mute tune Resolution Auto 720p s…" at bounding box center [649, 313] width 560 height 314
click at [369, 254] on div "Skip ad 7:31 pause 3:02 / 46:57 volume_up Mute tune Resolution Auto 720p slow_m…" at bounding box center [649, 313] width 560 height 314
click at [369, 254] on div "Skip ad 7:31 play_arrow 3:02 / 46:57 volume_up Mute tune Resolution Auto 720p s…" at bounding box center [649, 313] width 560 height 314
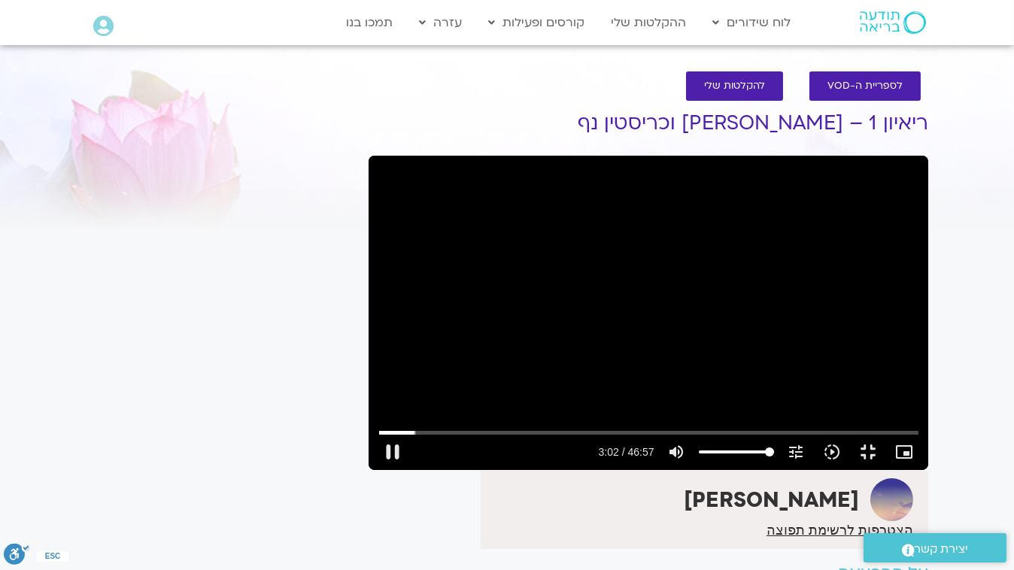
click at [369, 254] on div "Skip ad 7:31 pause 3:02 / 46:57 volume_up Mute tune Resolution Auto 720p slow_m…" at bounding box center [649, 313] width 560 height 314
click at [369, 254] on div "Skip ad 7:31 play_arrow 3:03 / 46:57 volume_up Mute tune Resolution Auto 720p s…" at bounding box center [649, 313] width 560 height 314
click at [369, 254] on div "Skip ad 7:31 pause 3:04 / 46:57 volume_up Mute tune Resolution Auto 720p slow_m…" at bounding box center [649, 313] width 560 height 314
click at [369, 254] on div "Skip ad 7:31 play_arrow 3:04 / 46:57 volume_up Mute tune Resolution Auto 720p s…" at bounding box center [649, 313] width 560 height 314
click at [369, 254] on div "Skip ad 7:31 pause 3:05 / 46:57 volume_up Mute tune Resolution Auto 720p slow_m…" at bounding box center [649, 313] width 560 height 314
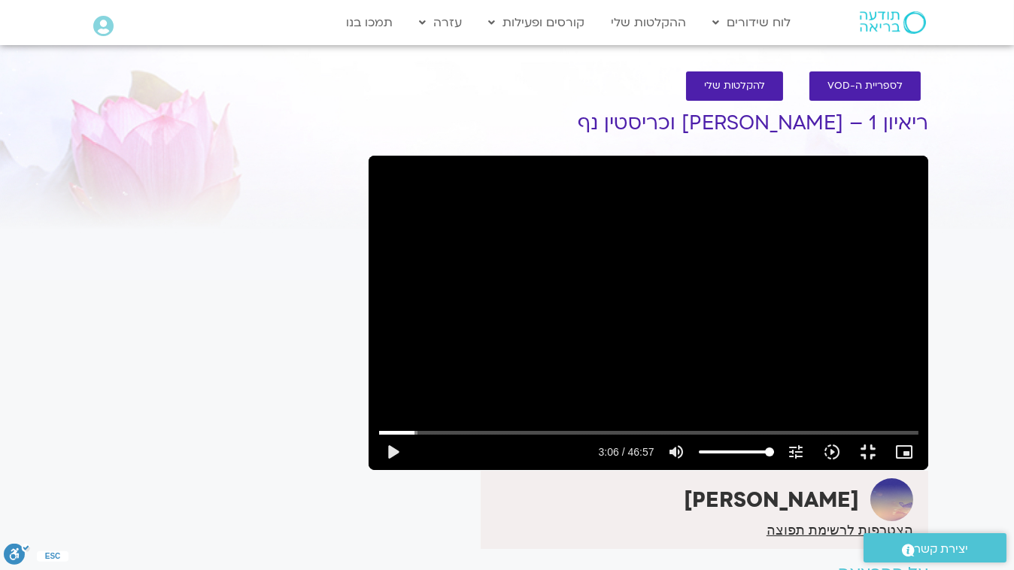
click at [369, 257] on div "Skip ad 7:31 play_arrow 3:06 / 46:57 volume_up Mute tune Resolution Auto 720p s…" at bounding box center [649, 313] width 560 height 314
click at [369, 257] on div "Skip ad 7:31 pause 3:06 / 46:57 volume_up Mute tune Resolution Auto 720p slow_m…" at bounding box center [649, 313] width 560 height 314
click at [369, 257] on div "Skip ad 7:31 play_arrow 3:06 / 46:57 volume_up Mute tune Resolution Auto 720p s…" at bounding box center [649, 313] width 560 height 314
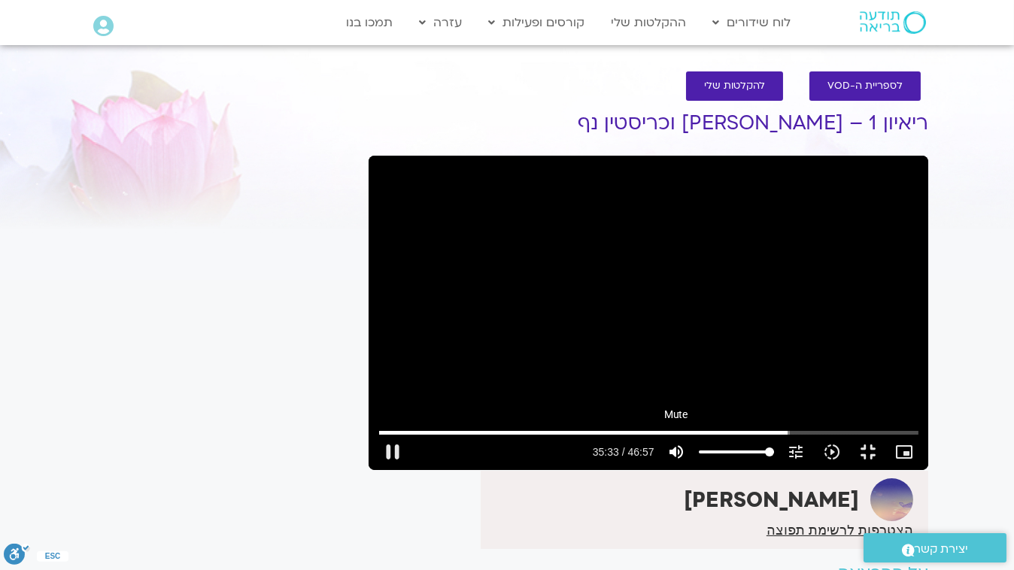
drag, startPoint x: 87, startPoint y: 533, endPoint x: 755, endPoint y: 561, distance: 668.6
click at [758, 437] on input "Seek" at bounding box center [648, 432] width 539 height 9
drag, startPoint x: 766, startPoint y: 529, endPoint x: 779, endPoint y: 530, distance: 13.6
click at [779, 437] on input "Seek" at bounding box center [648, 432] width 539 height 9
drag, startPoint x: 782, startPoint y: 533, endPoint x: 794, endPoint y: 539, distance: 14.1
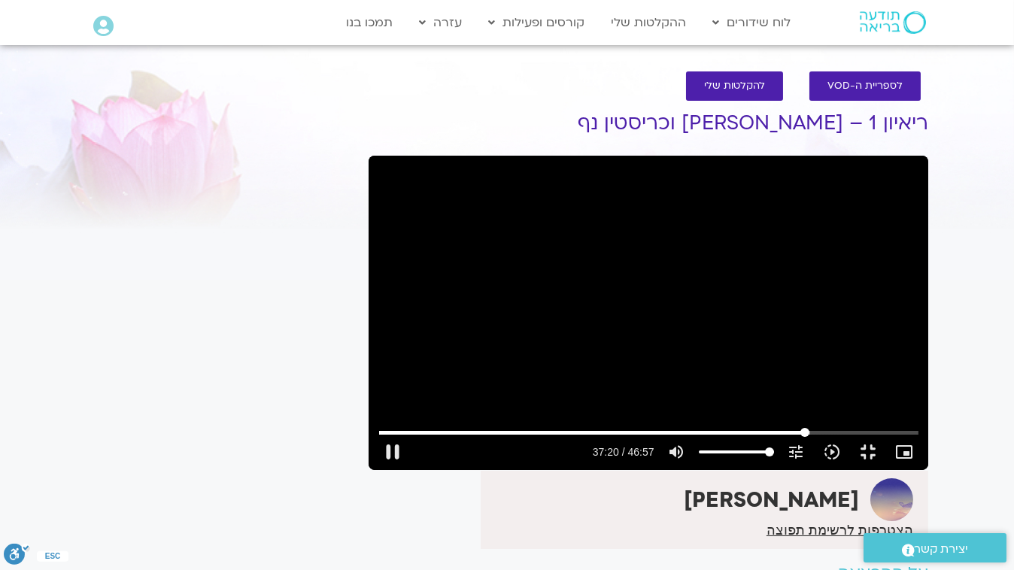
click at [794, 437] on input "Seek" at bounding box center [648, 432] width 539 height 9
click at [375, 470] on button "pause" at bounding box center [393, 452] width 36 height 36
click at [375, 470] on button "play_arrow" at bounding box center [393, 452] width 36 height 36
click at [375, 470] on button "pause" at bounding box center [393, 452] width 36 height 36
click at [375, 470] on button "play_arrow" at bounding box center [393, 452] width 36 height 36
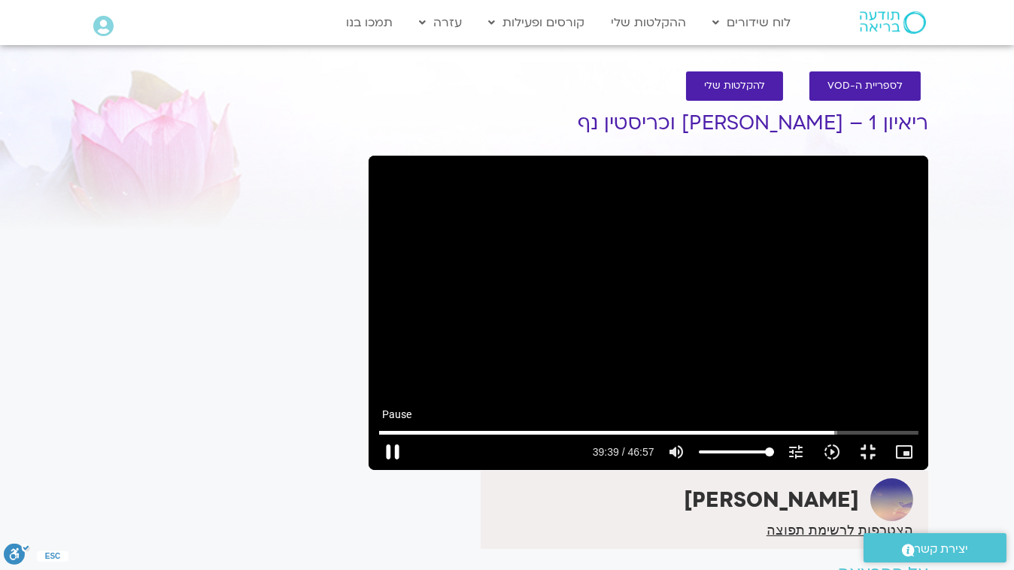
click at [375, 470] on button "pause" at bounding box center [393, 452] width 36 height 36
click at [375, 470] on button "play_arrow" at bounding box center [393, 452] width 36 height 36
click at [375, 470] on button "pause" at bounding box center [393, 452] width 36 height 36
click at [375, 470] on button "play_arrow" at bounding box center [393, 452] width 36 height 36
click at [375, 470] on button "pause" at bounding box center [393, 452] width 36 height 36
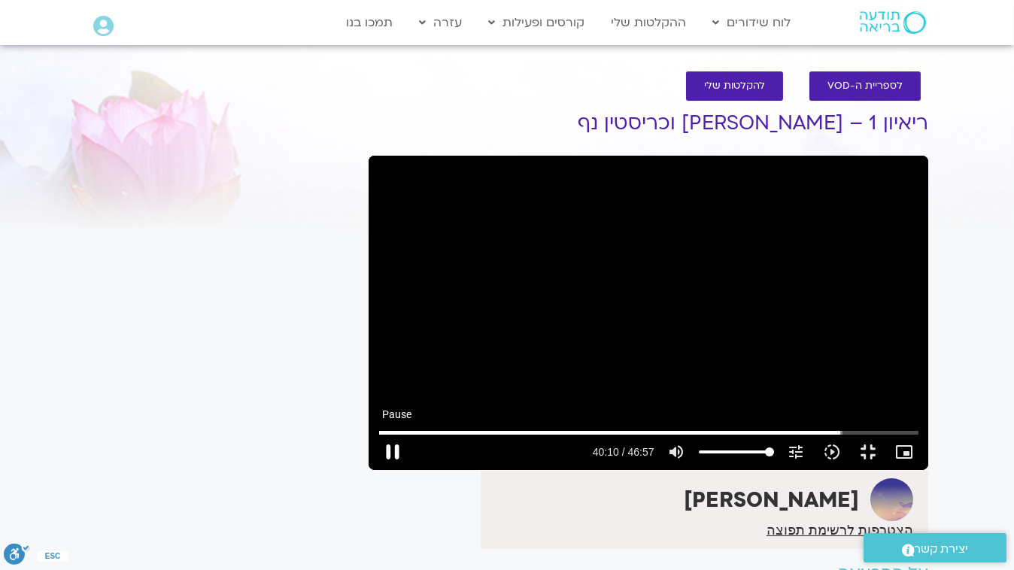
click at [375, 470] on button "pause" at bounding box center [393, 452] width 36 height 36
click at [375, 470] on button "play_arrow" at bounding box center [393, 452] width 36 height 36
click at [375, 470] on button "pause" at bounding box center [393, 452] width 36 height 36
click at [375, 470] on button "play_arrow" at bounding box center [393, 452] width 36 height 36
click at [887, 470] on button "fullscreen_exit" at bounding box center [869, 452] width 36 height 36
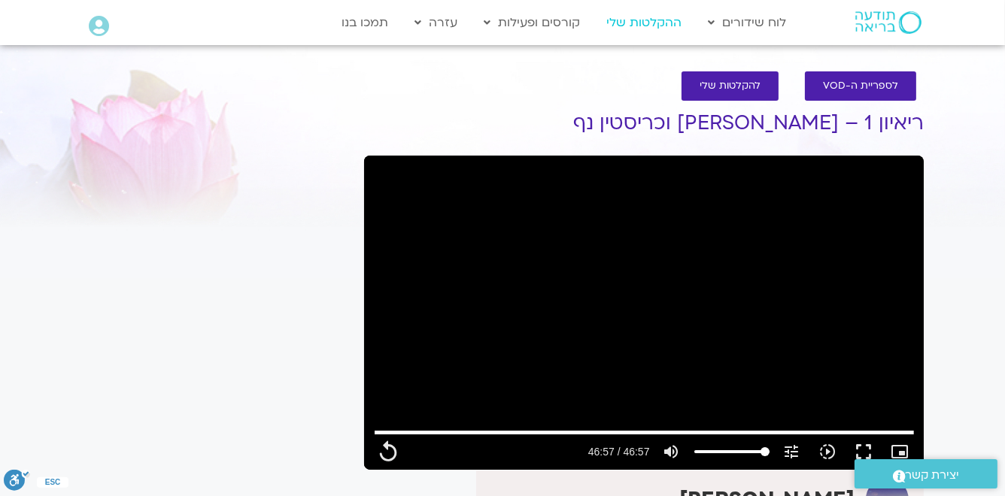
click at [638, 23] on link "ההקלטות שלי" at bounding box center [644, 22] width 90 height 29
type input "2817.733333"
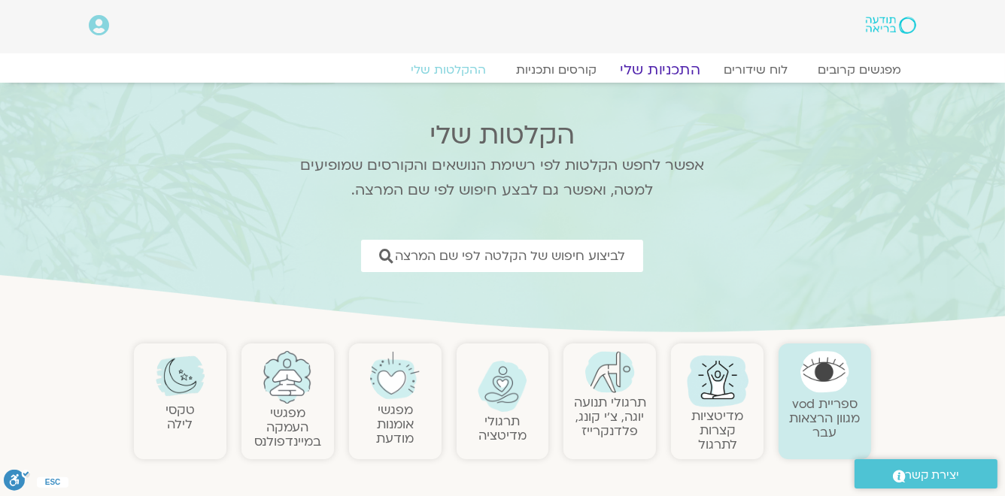
click at [648, 68] on link "התכניות שלי" at bounding box center [660, 70] width 117 height 18
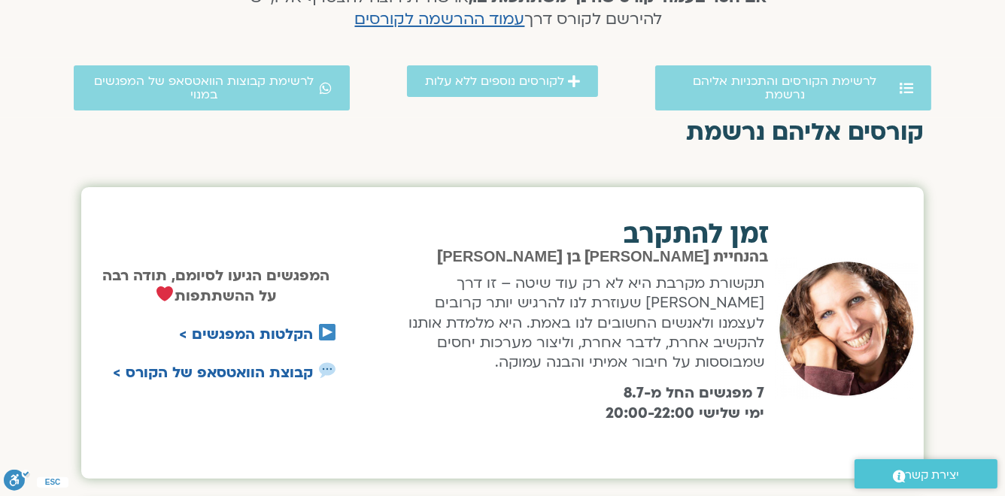
scroll to position [361, 0]
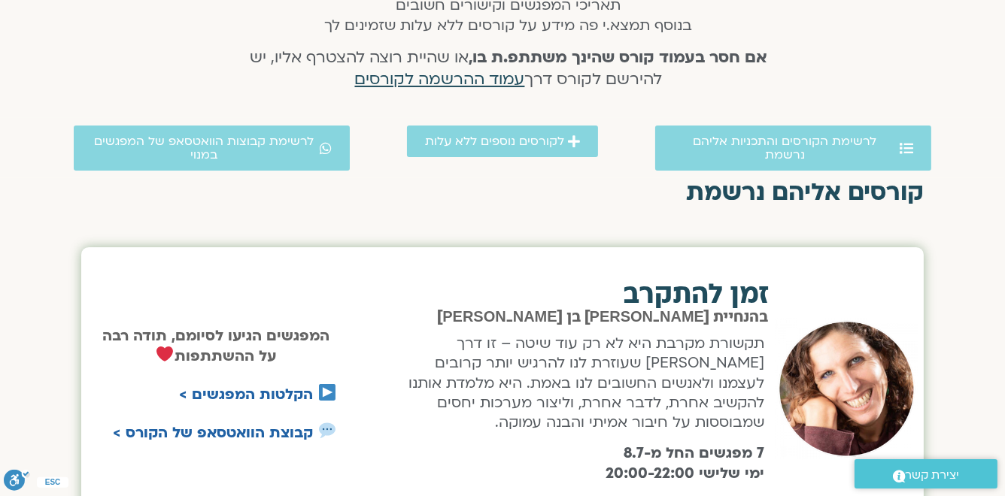
click at [453, 84] on span "עמוד ההרשמה לקורסים" at bounding box center [440, 79] width 170 height 22
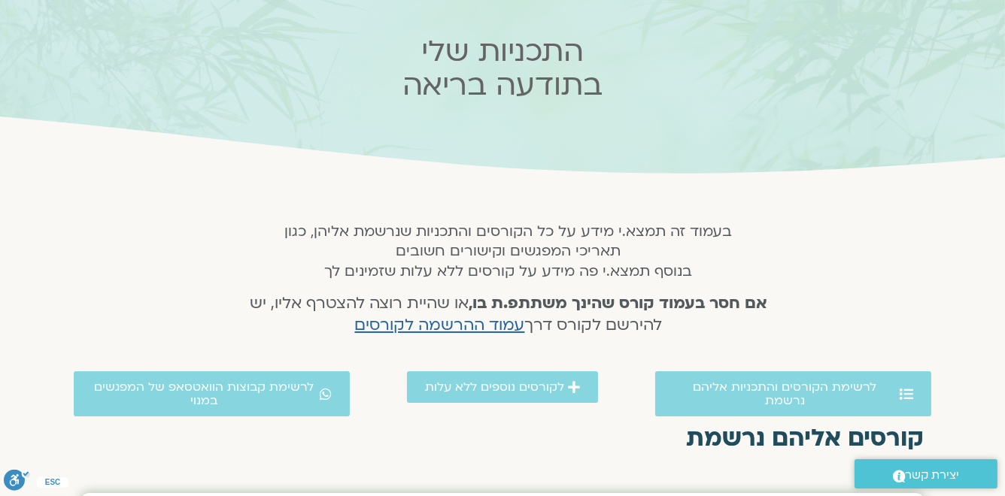
scroll to position [109, 0]
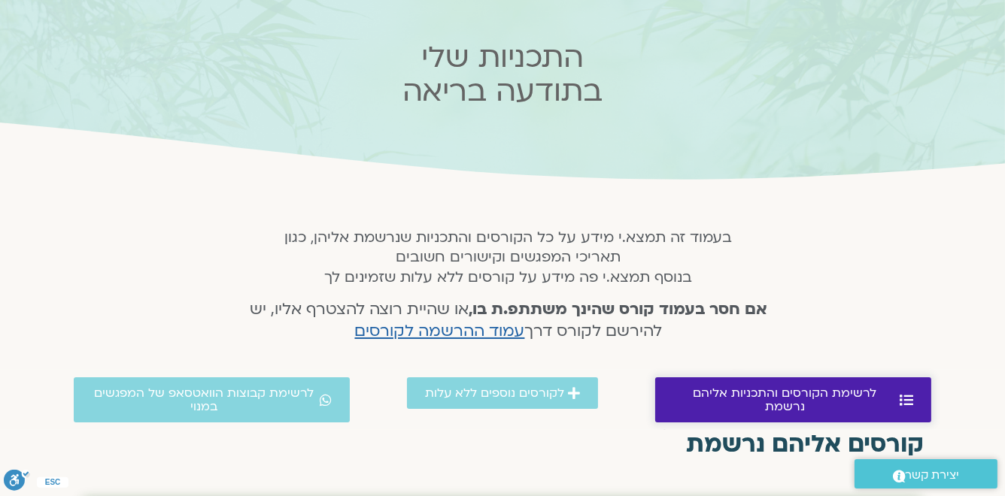
click at [705, 396] on span "לרשימת הקורסים והתכניות אליהם נרשמת" at bounding box center [784, 400] width 223 height 27
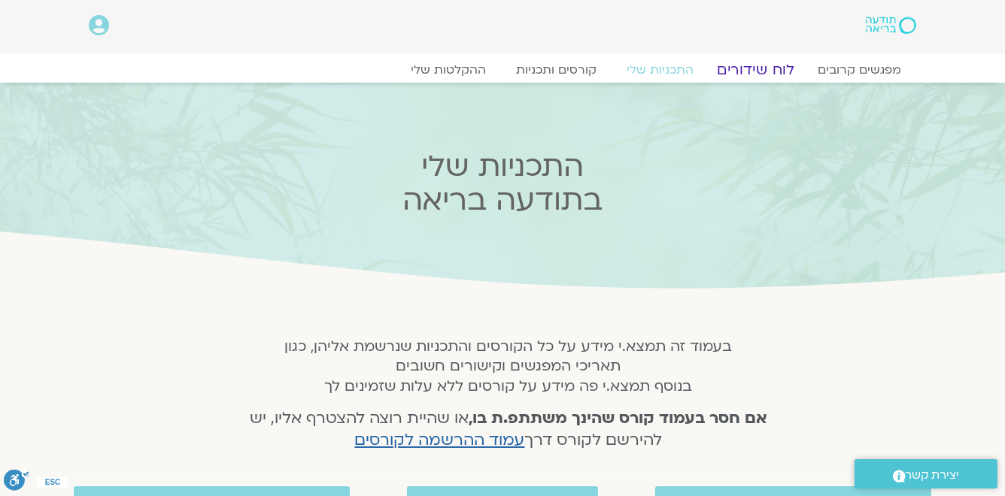
click at [762, 72] on link "לוח שידורים" at bounding box center [756, 70] width 113 height 18
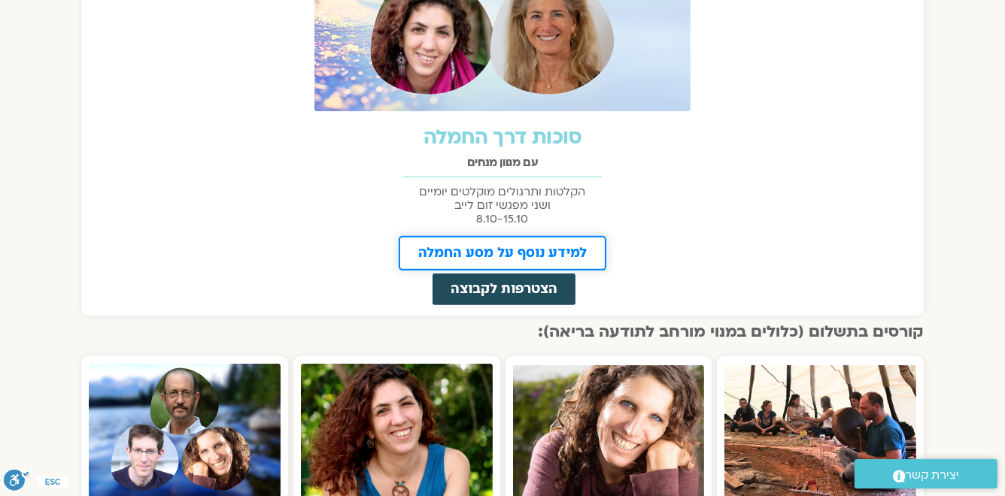
scroll to position [903, 0]
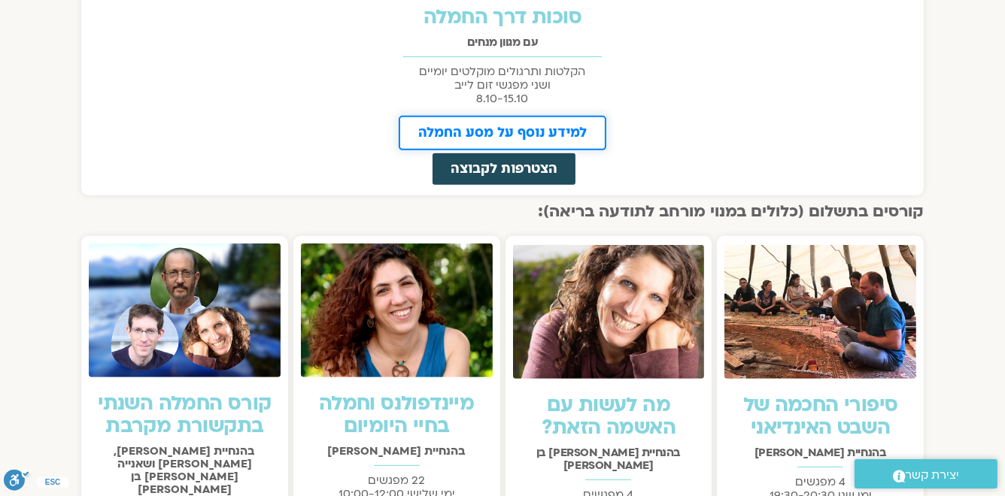
click at [544, 131] on span "למידע נוסף על מסע החמלה" at bounding box center [502, 133] width 169 height 14
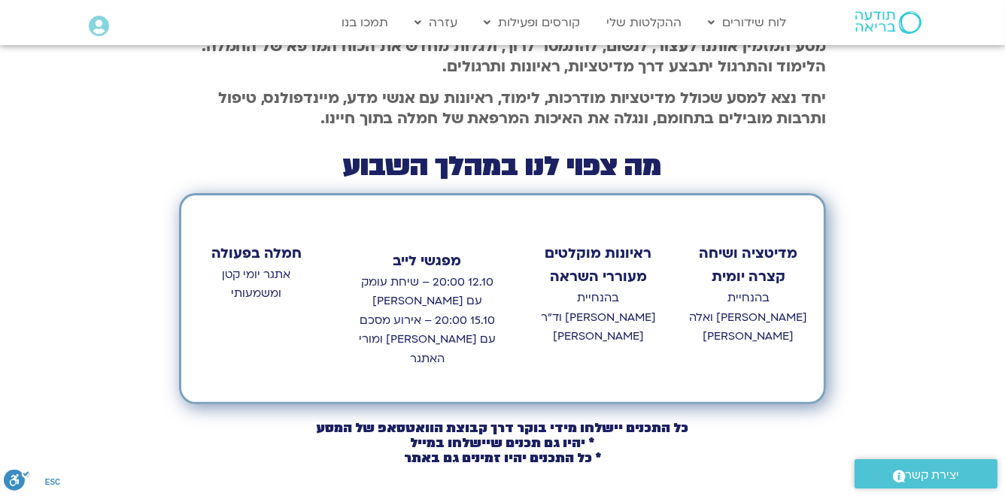
scroll to position [542, 0]
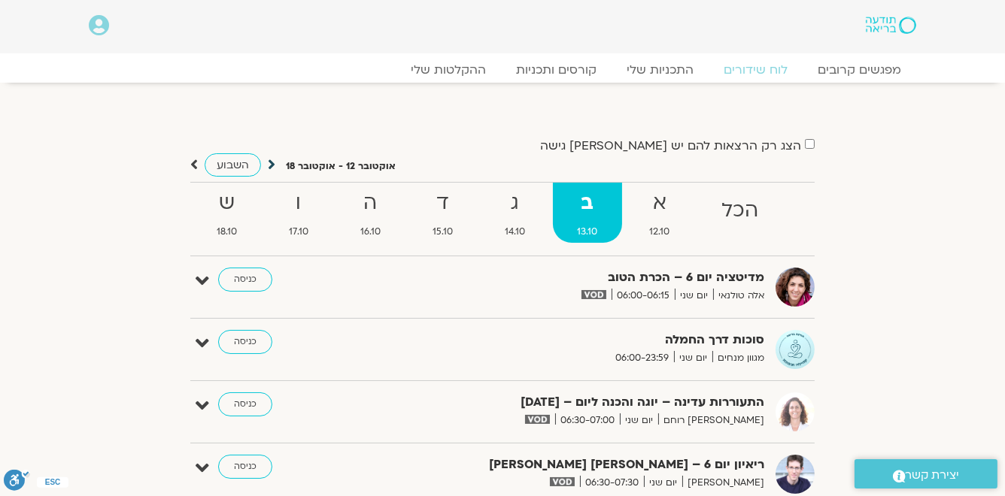
click at [271, 162] on icon at bounding box center [272, 164] width 8 height 15
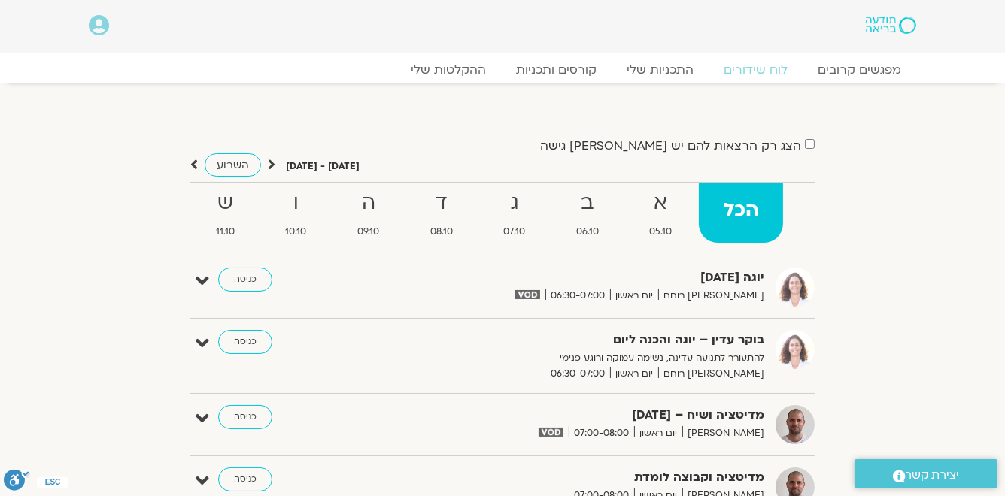
scroll to position [60, 0]
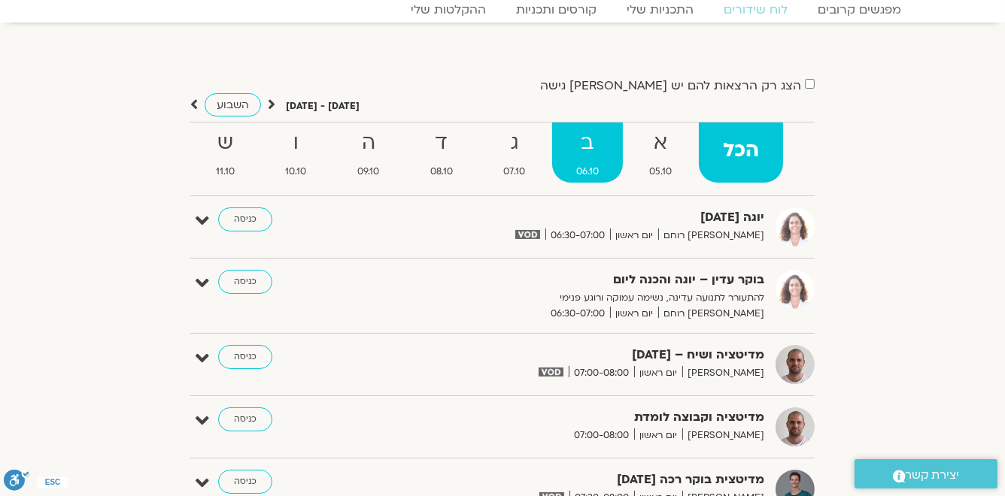
click at [592, 148] on strong "ב" at bounding box center [587, 143] width 71 height 34
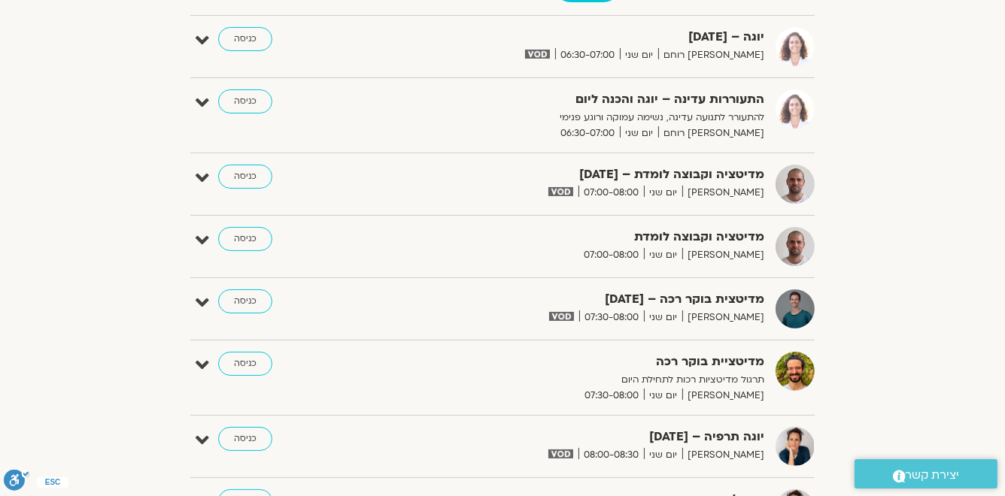
scroll to position [181, 0]
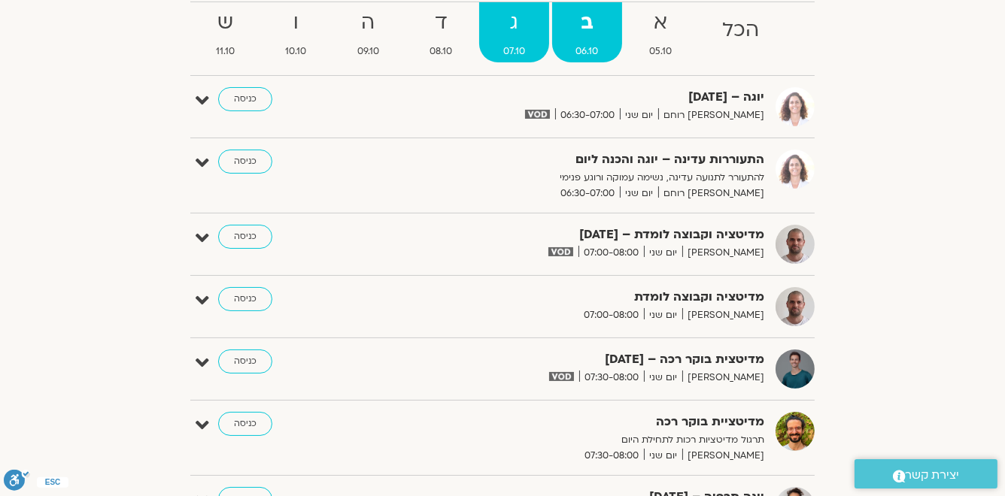
click at [512, 28] on strong "ג" at bounding box center [514, 23] width 70 height 34
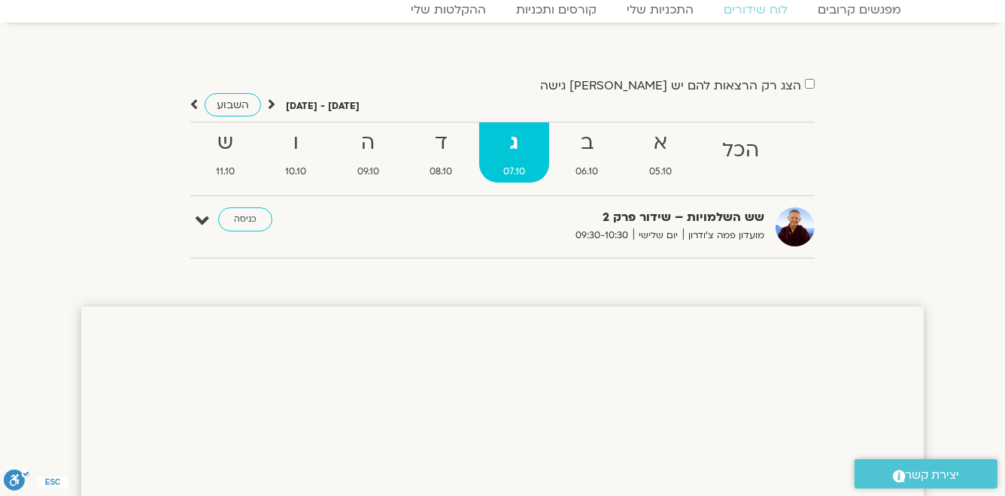
scroll to position [0, 0]
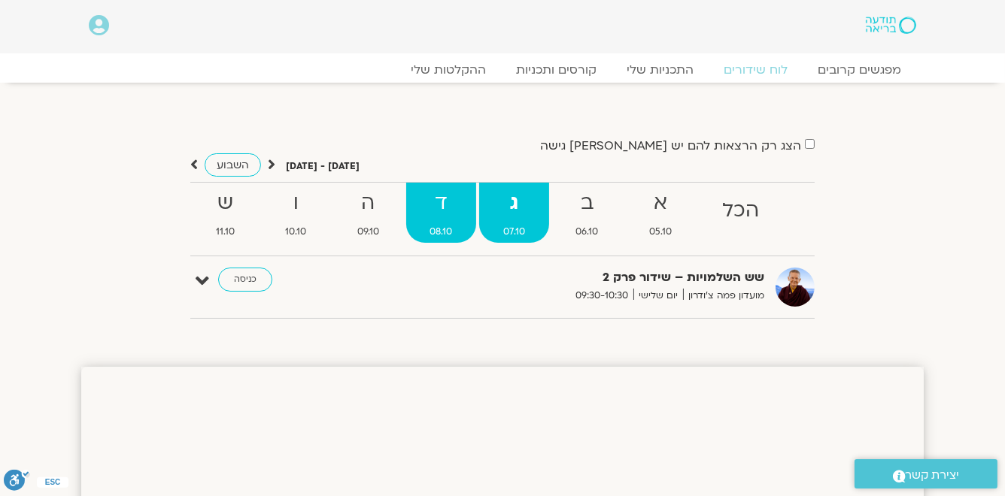
click at [446, 201] on strong "ד" at bounding box center [441, 204] width 71 height 34
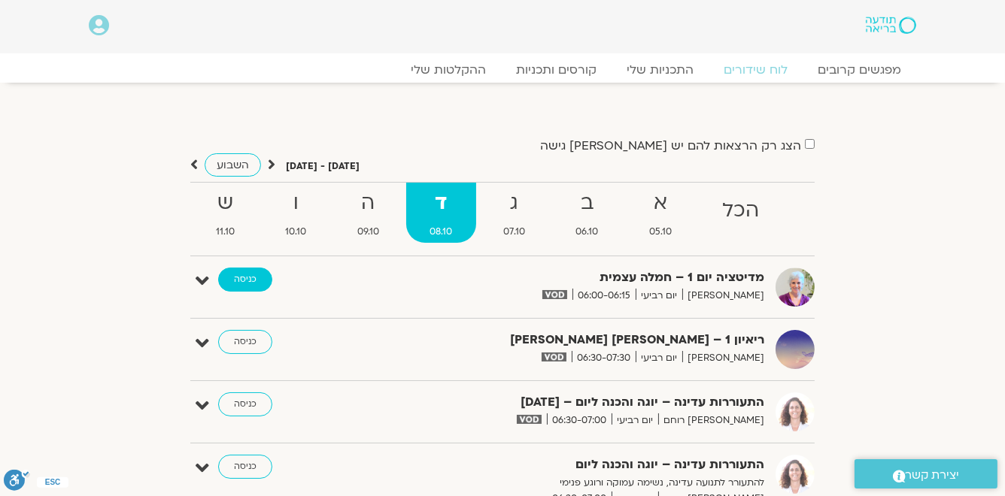
click at [250, 276] on link "כניסה" at bounding box center [245, 280] width 54 height 24
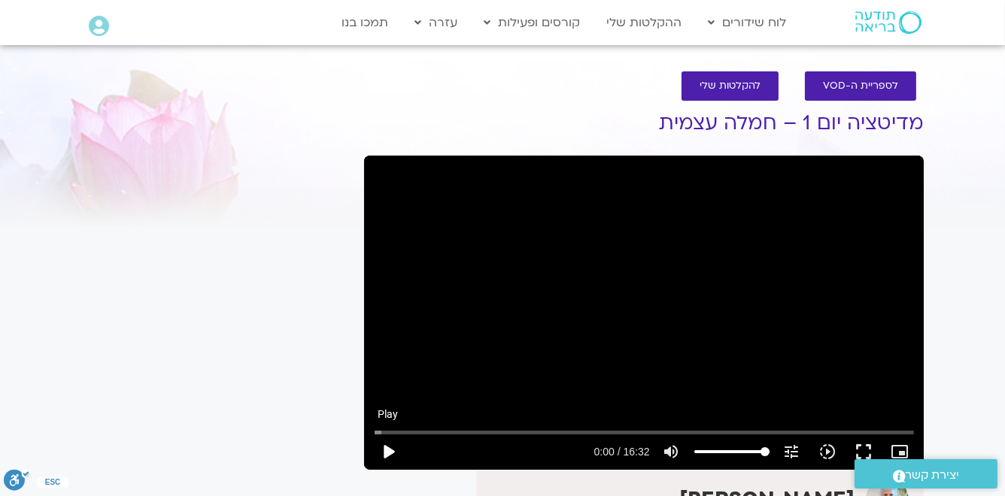
click at [390, 453] on button "play_arrow" at bounding box center [388, 452] width 36 height 36
click at [387, 449] on button "pause" at bounding box center [388, 452] width 36 height 36
click at [392, 451] on button "play_arrow" at bounding box center [388, 452] width 36 height 36
click at [385, 454] on button "pause" at bounding box center [388, 452] width 36 height 36
click at [388, 454] on button "play_arrow" at bounding box center [388, 452] width 36 height 36
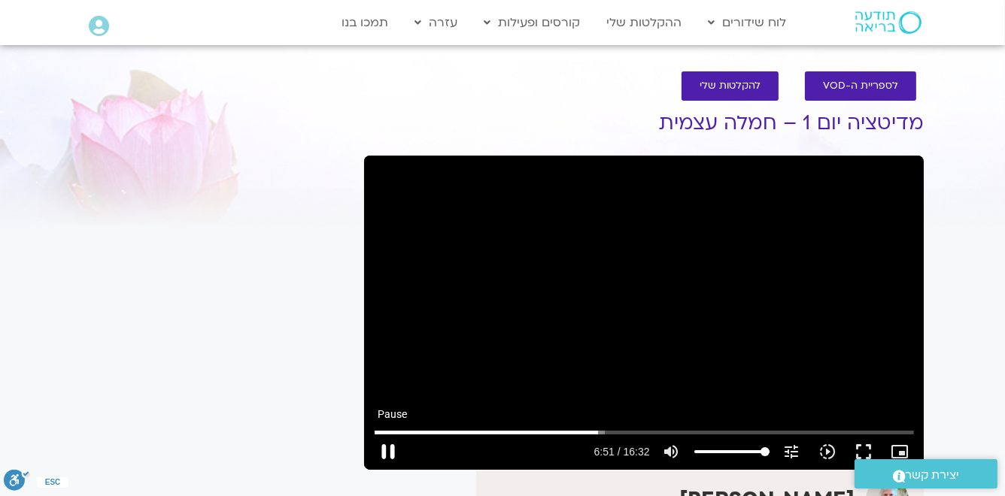
click at [390, 451] on button "pause" at bounding box center [388, 452] width 36 height 36
type input "412.03851"
